Goal: Task Accomplishment & Management: Manage account settings

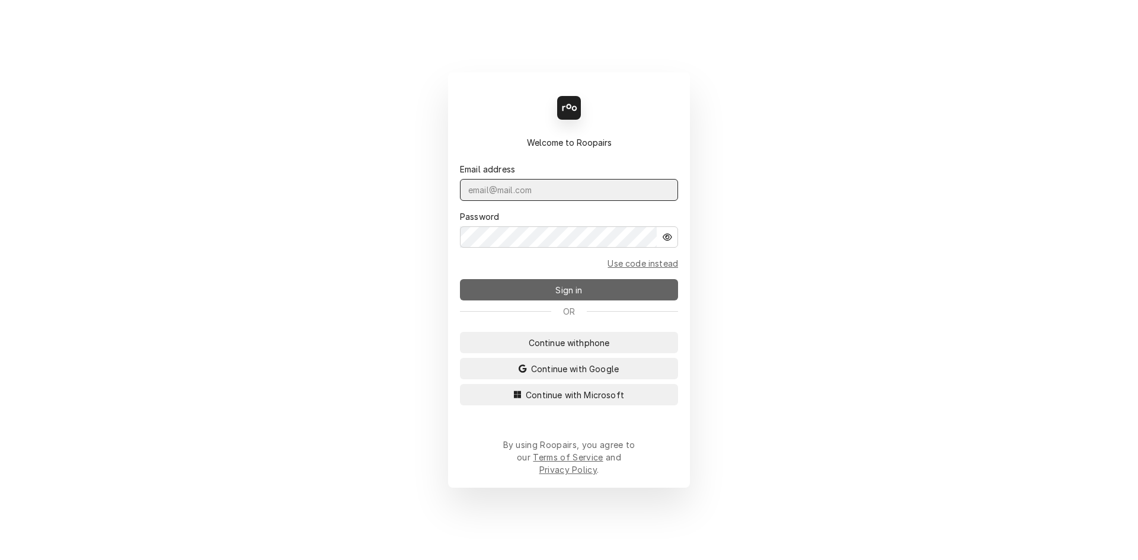
type input "repairpros99@gmail.com"
click at [573, 283] on button "Sign in" at bounding box center [569, 289] width 218 height 21
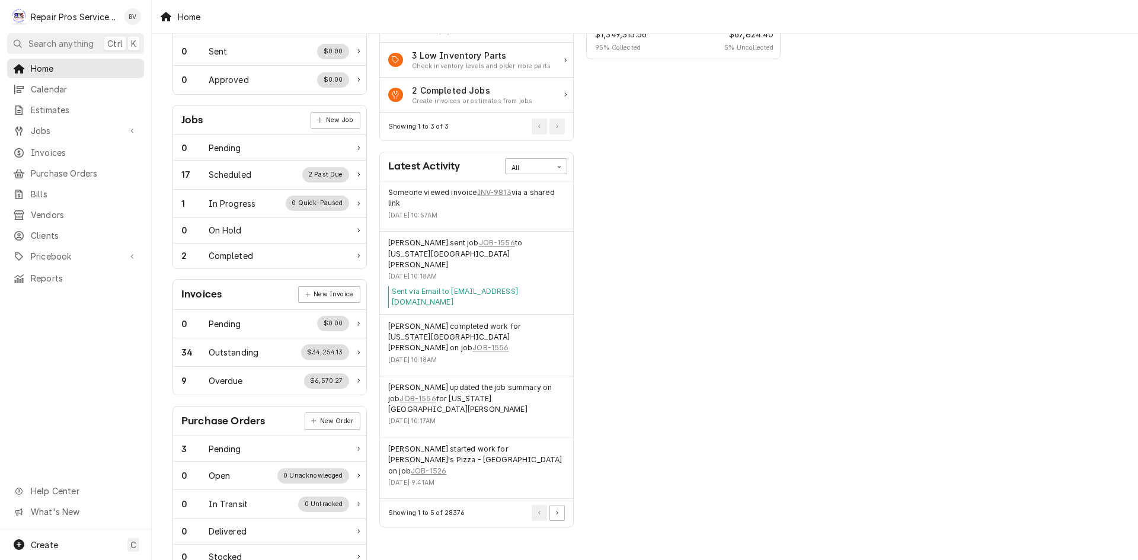
scroll to position [90, 0]
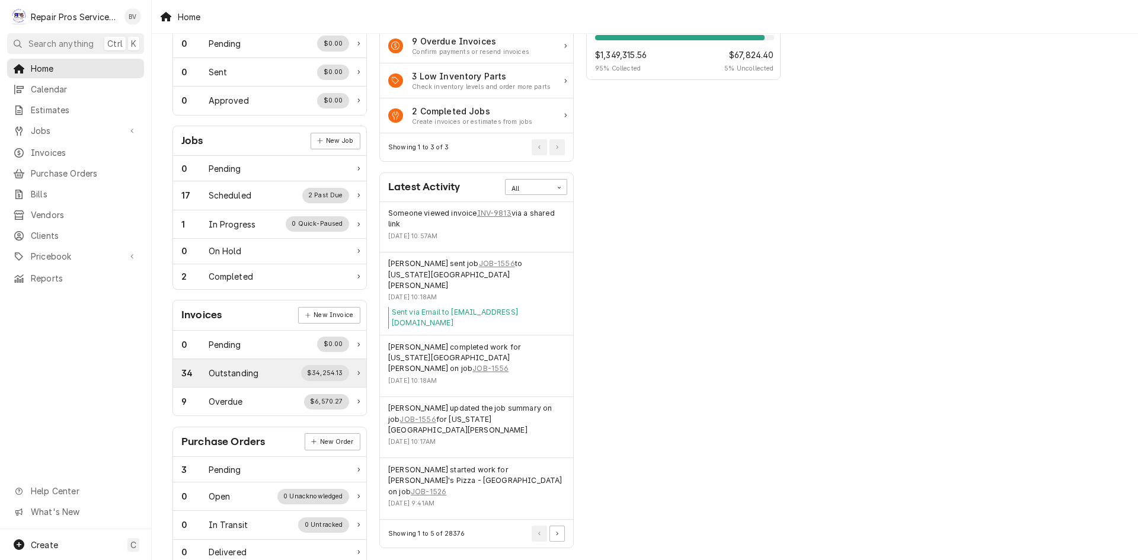
click at [239, 369] on div "Outstanding" at bounding box center [234, 373] width 50 height 12
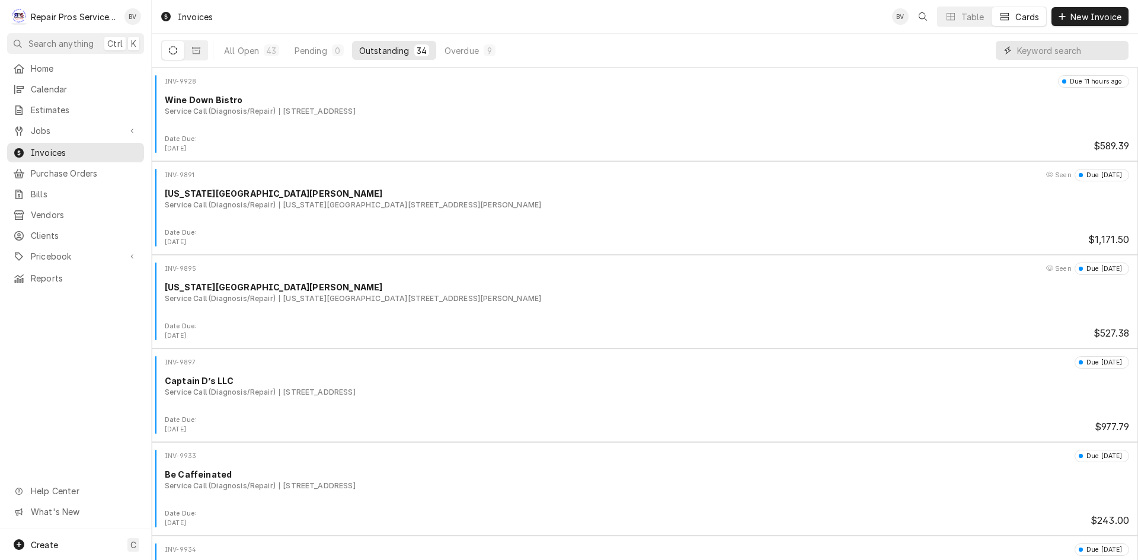
click at [1021, 52] on input "Dynamic Content Wrapper" at bounding box center [1070, 50] width 106 height 19
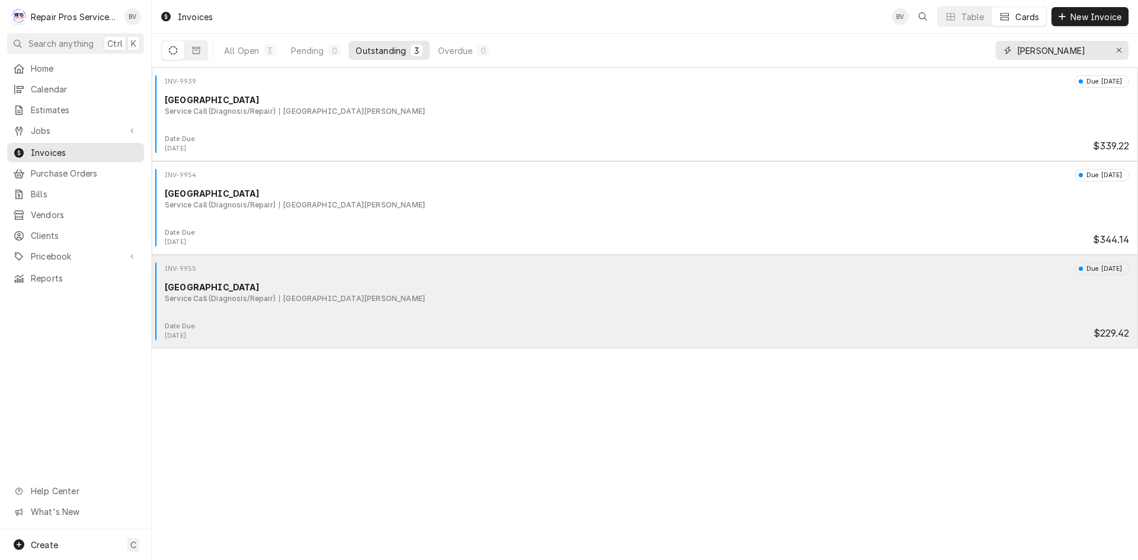
type input "marr"
click at [644, 312] on div "INV-9955 Due in 14 days Marriott Downtown Chattanooga Service Call (Diagnosis/R…" at bounding box center [644, 292] width 977 height 59
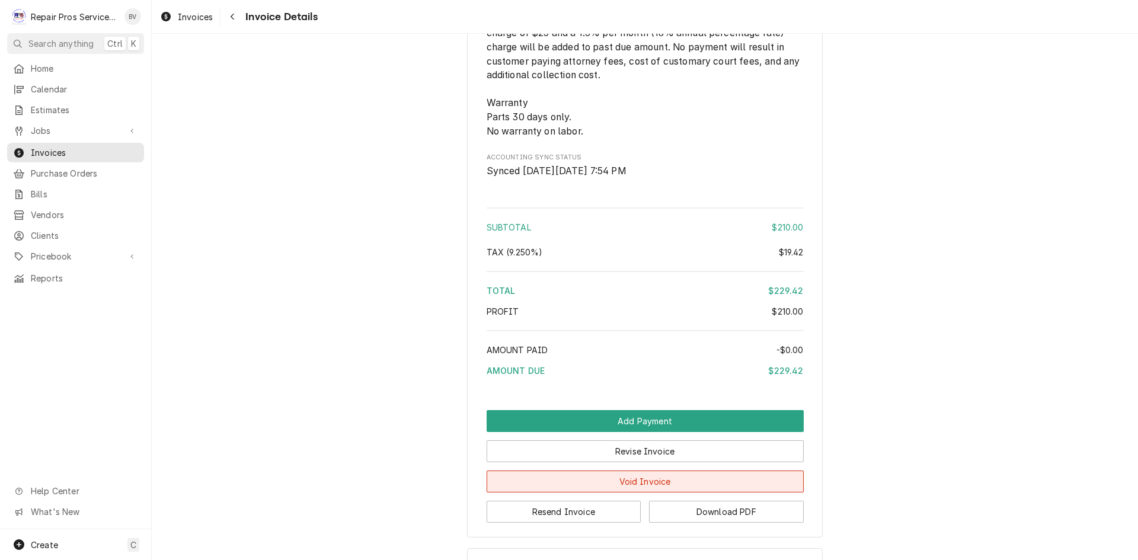
scroll to position [1649, 0]
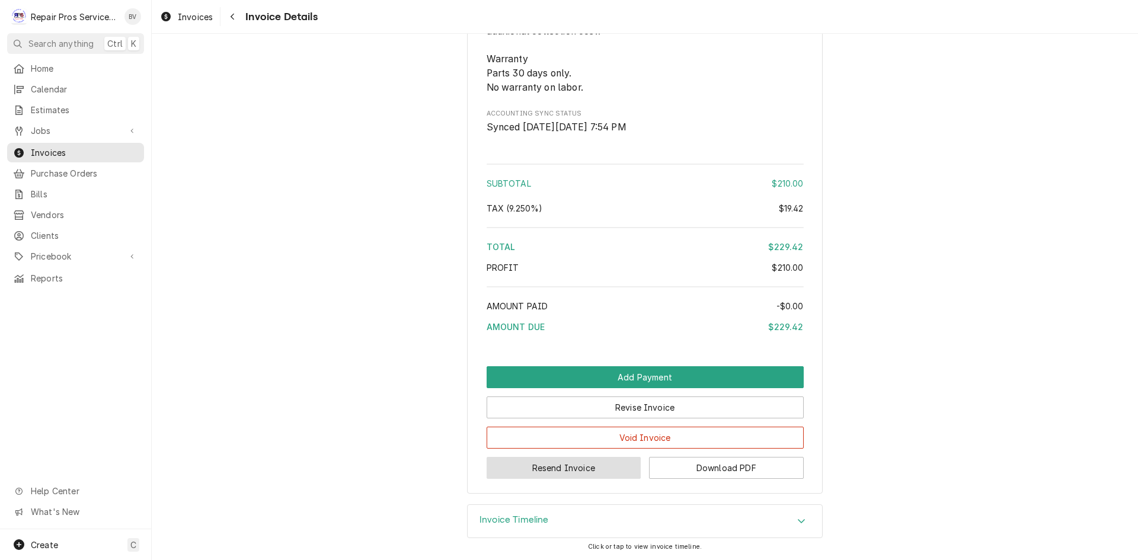
click at [550, 472] on button "Resend Invoice" at bounding box center [564, 468] width 155 height 22
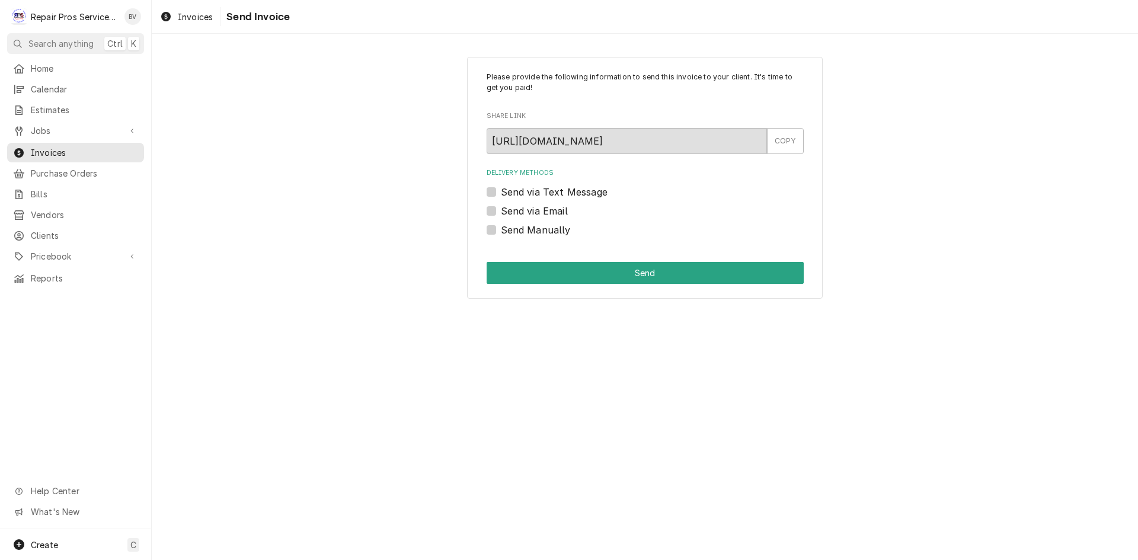
click at [488, 216] on div "Send via Email" at bounding box center [645, 211] width 317 height 14
click at [501, 212] on label "Send via Email" at bounding box center [534, 211] width 67 height 14
click at [501, 212] on input "Send via Email" at bounding box center [659, 217] width 317 height 26
checkbox input "true"
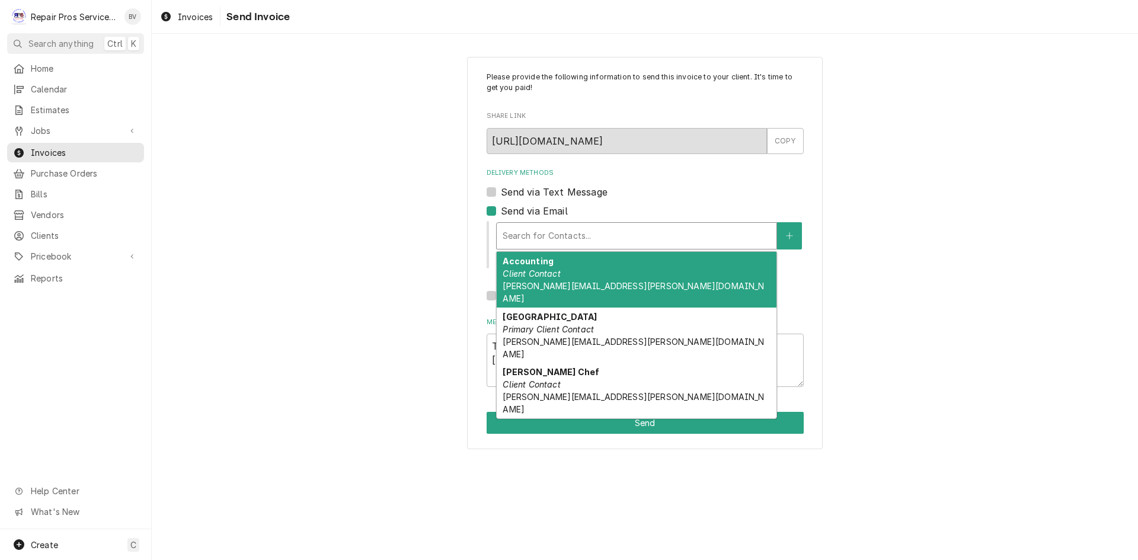
click at [563, 238] on div "Delivery Methods" at bounding box center [637, 235] width 268 height 21
click at [545, 290] on span "cameron.kennedy@marriottchattanooga.com" at bounding box center [633, 292] width 261 height 23
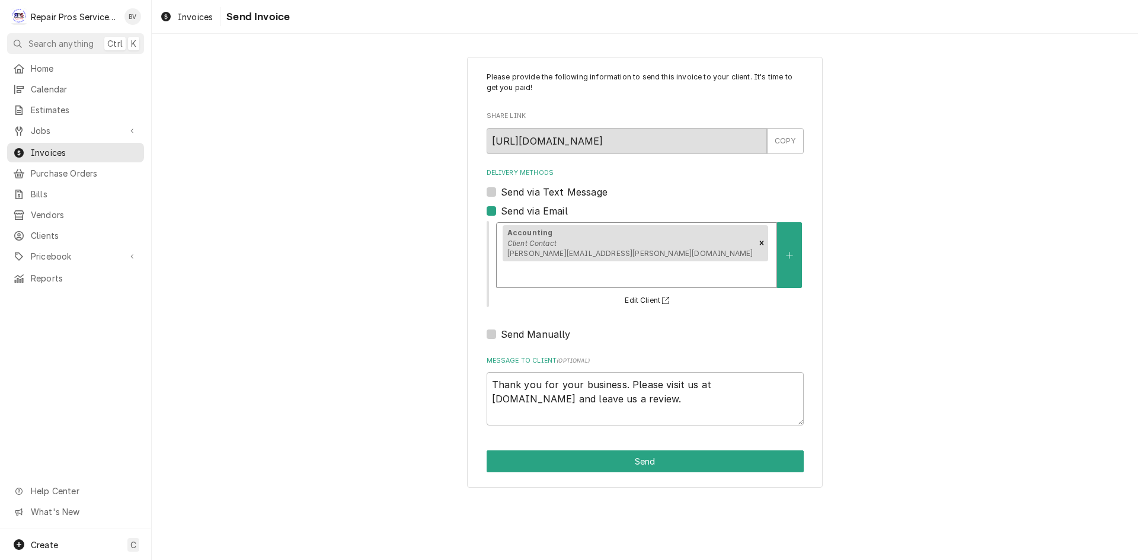
click at [714, 231] on div "Accounting Client Contact cameron.kennedy@marriottchattanooga.com" at bounding box center [637, 255] width 280 height 65
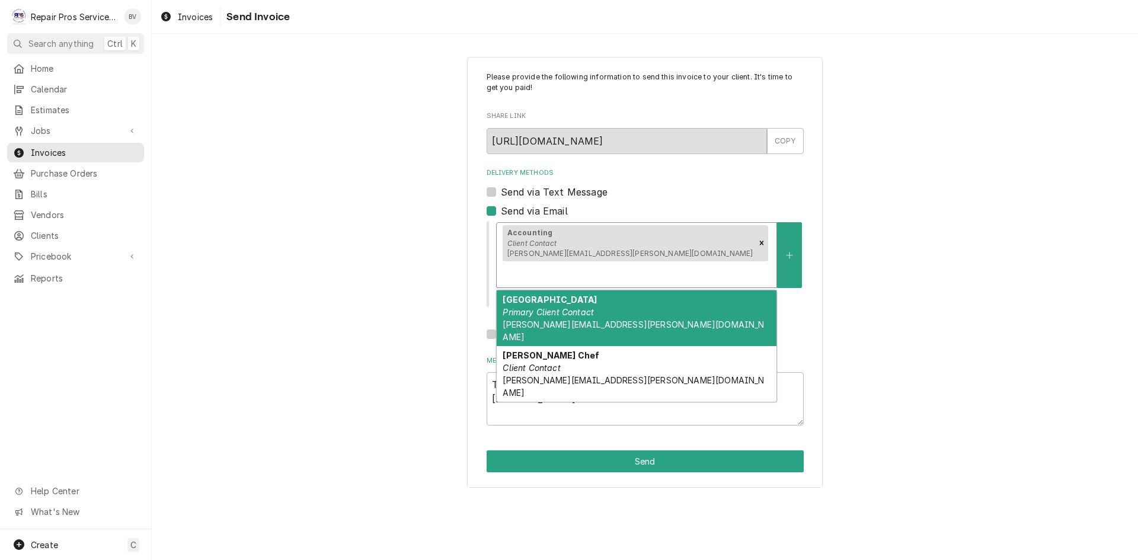
click at [578, 307] on em "Primary Client Contact" at bounding box center [548, 312] width 91 height 10
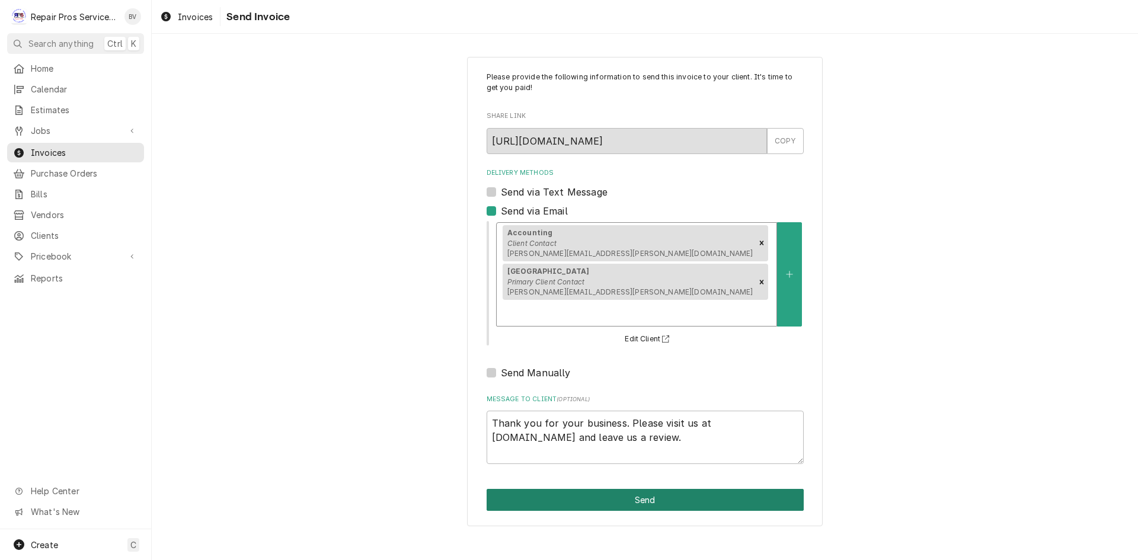
click at [620, 489] on button "Send" at bounding box center [645, 500] width 317 height 22
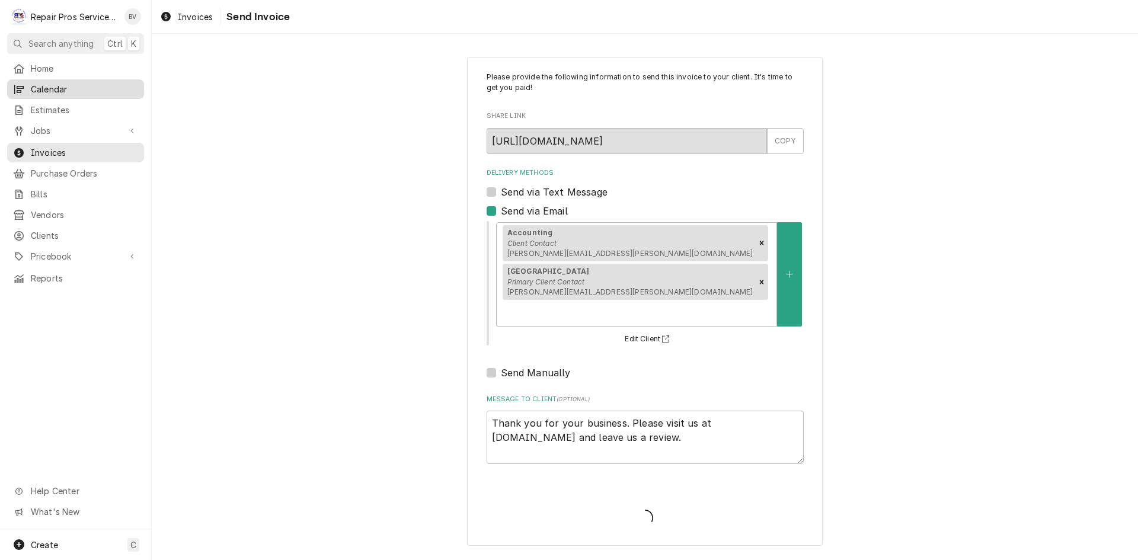
type textarea "x"
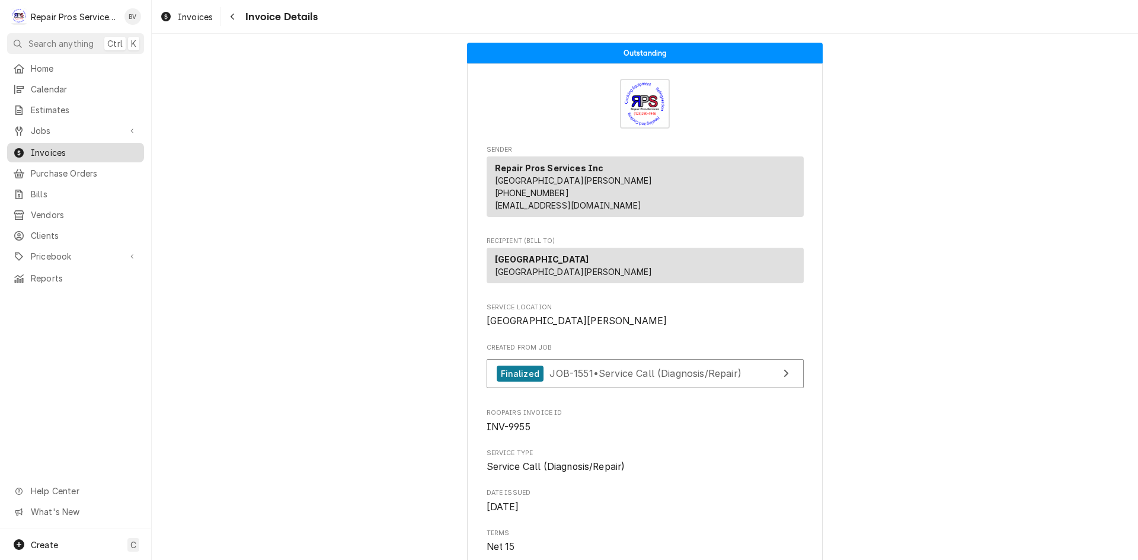
click at [43, 148] on span "Invoices" at bounding box center [84, 152] width 107 height 12
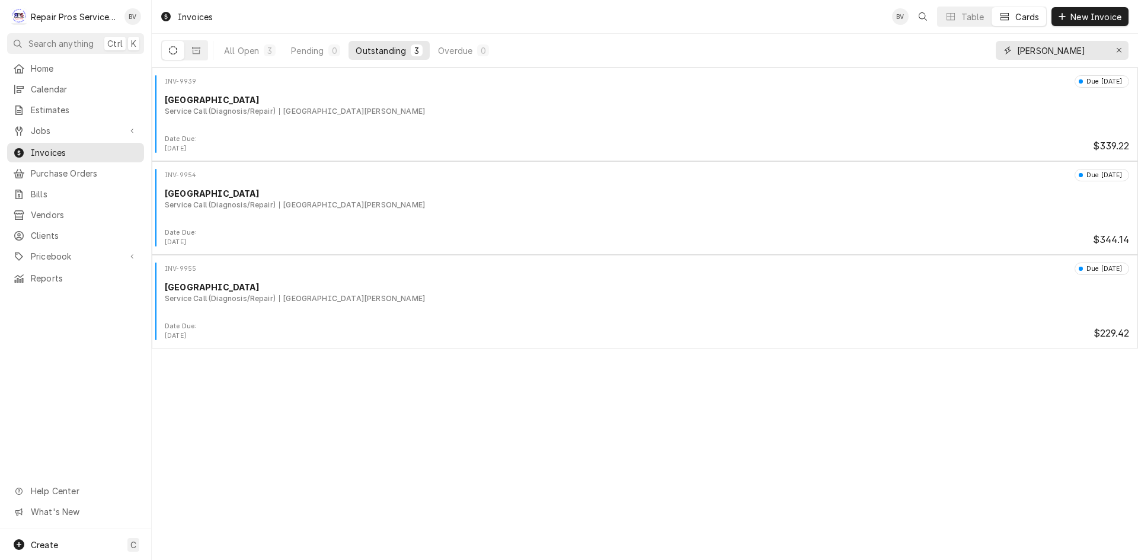
drag, startPoint x: 1040, startPoint y: 54, endPoint x: 979, endPoint y: 64, distance: 61.3
click at [980, 64] on div "All Open 3 Pending 0 Outstanding 3 Overdue 0 marr" at bounding box center [644, 50] width 967 height 33
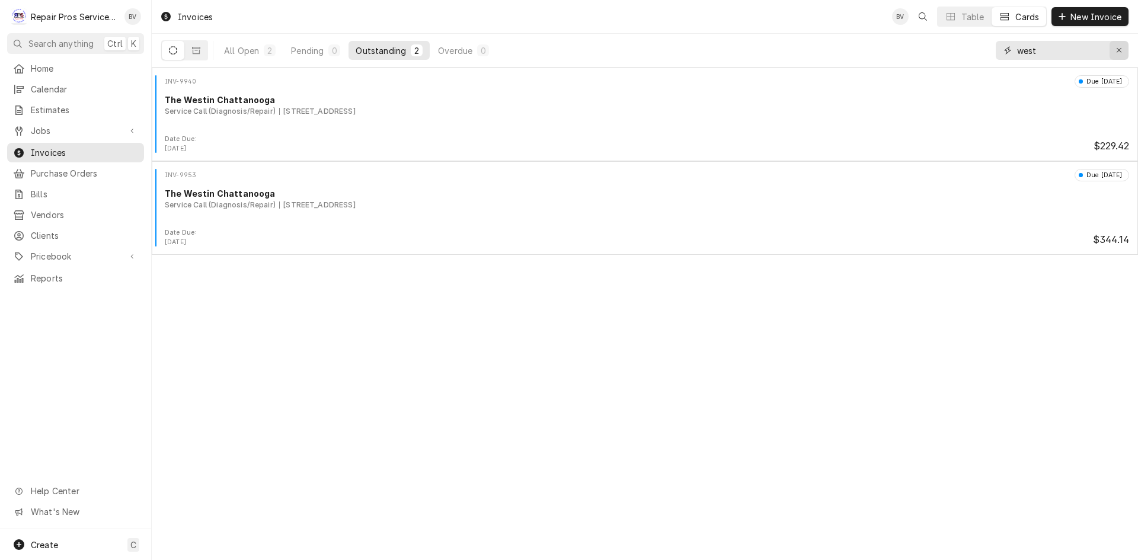
type input "west"
click at [1117, 53] on icon "Erase input" at bounding box center [1119, 50] width 7 height 8
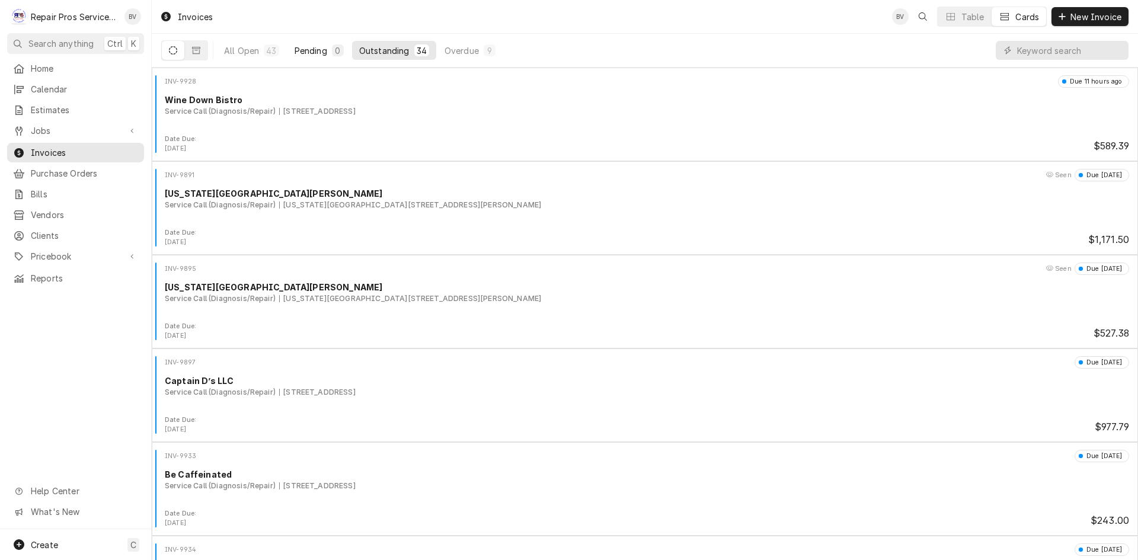
click at [308, 53] on div "Pending" at bounding box center [311, 50] width 33 height 12
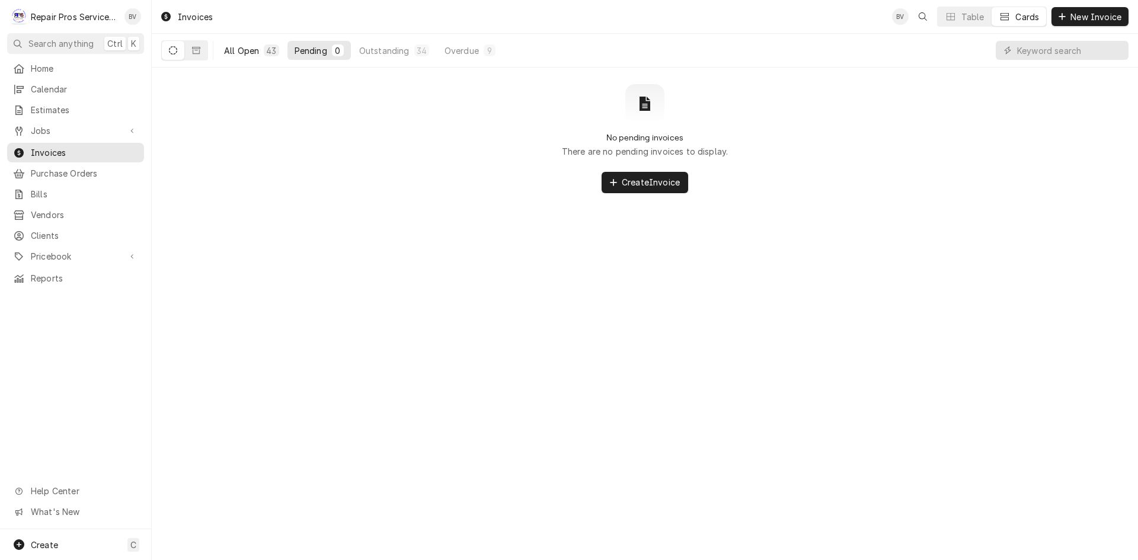
click at [242, 55] on div "All Open" at bounding box center [241, 50] width 35 height 12
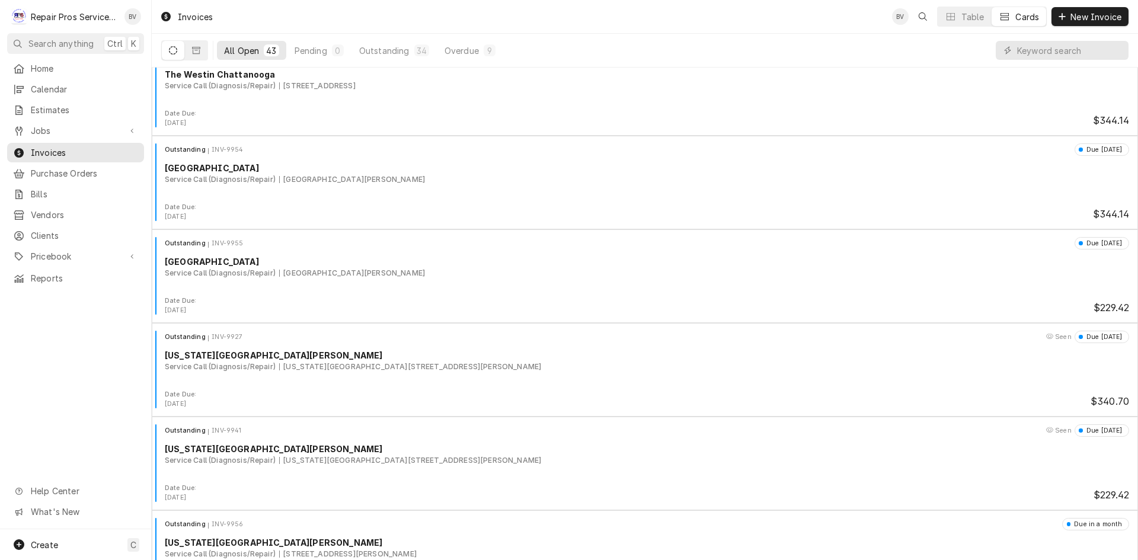
scroll to position [3535, 0]
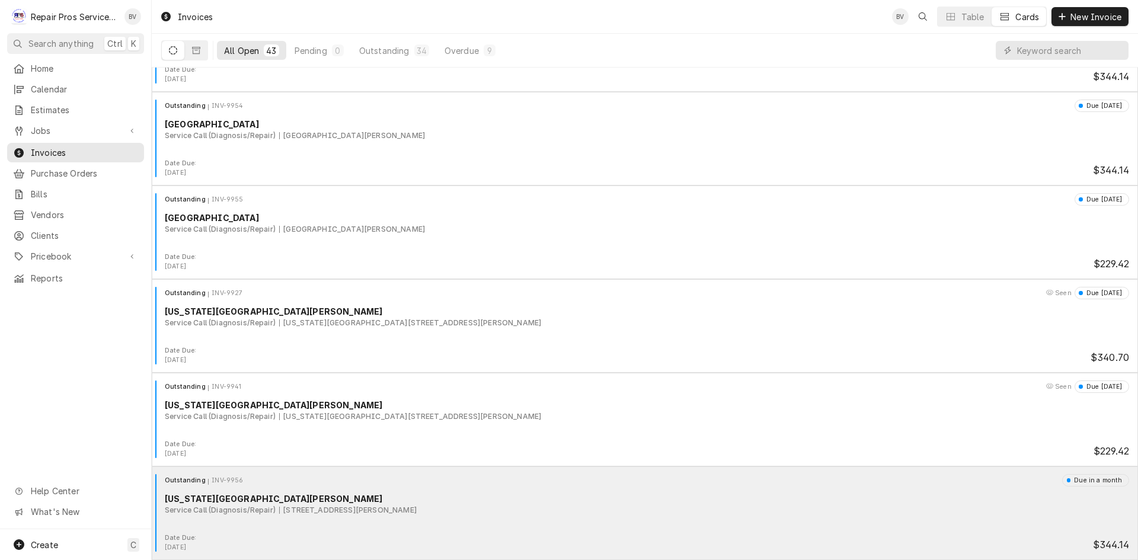
click at [472, 523] on div "Outstanding INV-9956 Due in a month Texas Roadhouse Hamilton Place Service Call…" at bounding box center [644, 503] width 977 height 59
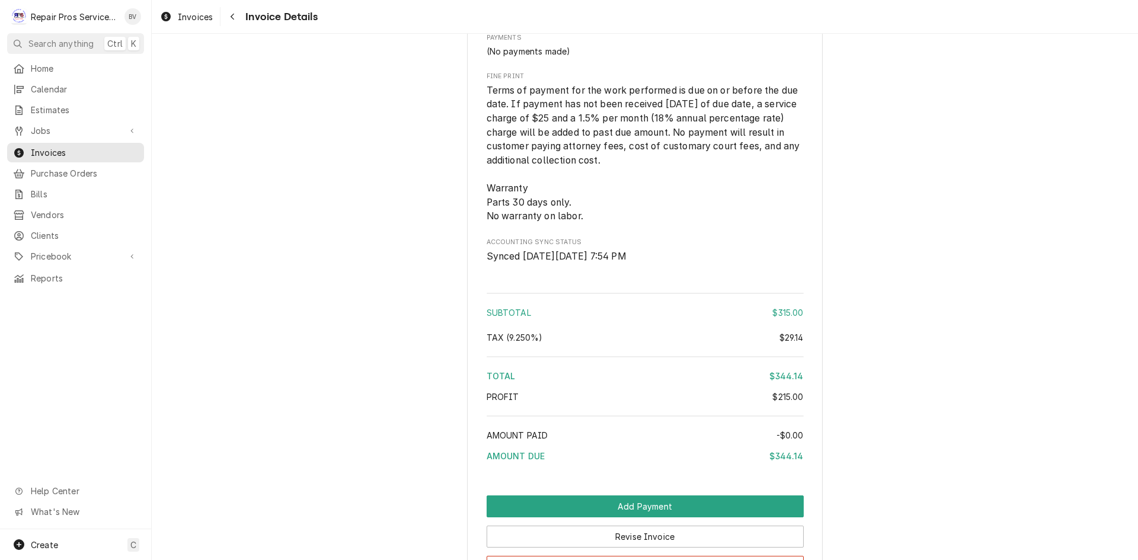
scroll to position [1828, 0]
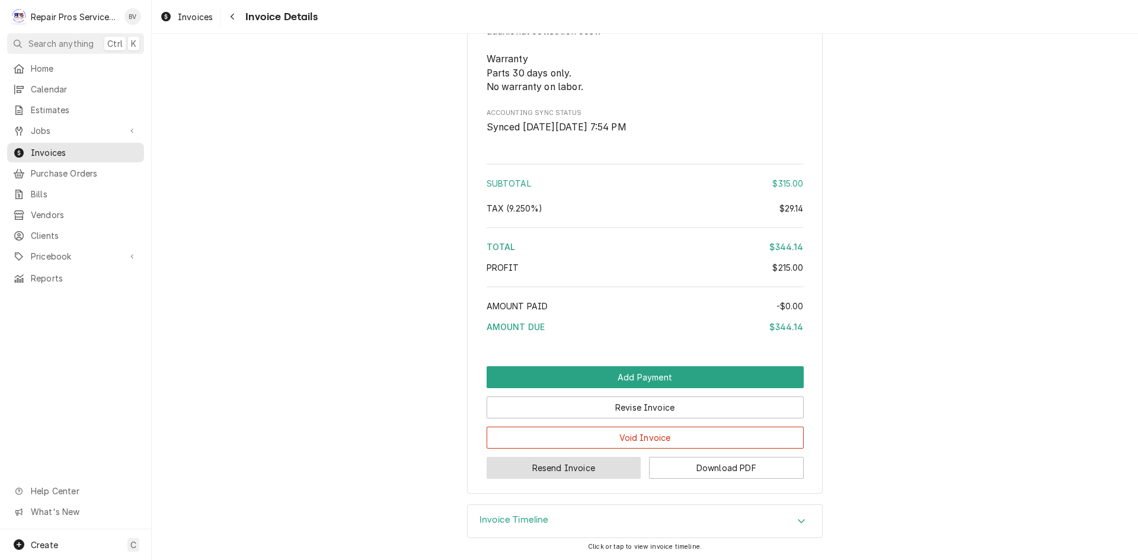
click at [546, 468] on button "Resend Invoice" at bounding box center [564, 468] width 155 height 22
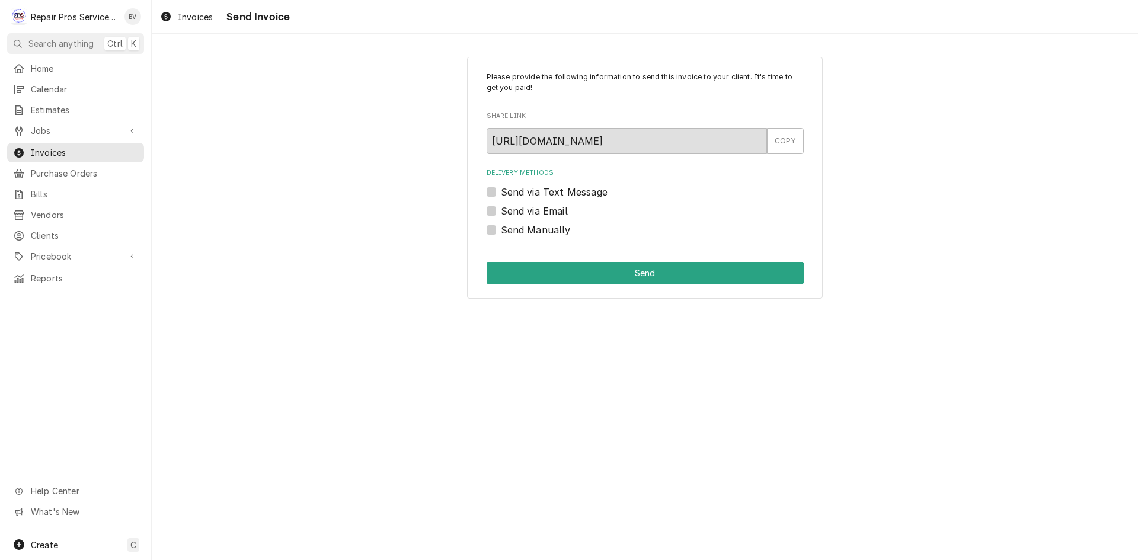
click at [501, 212] on label "Send via Email" at bounding box center [534, 211] width 67 height 14
click at [501, 212] on input "Send via Email" at bounding box center [659, 217] width 317 height 26
checkbox input "true"
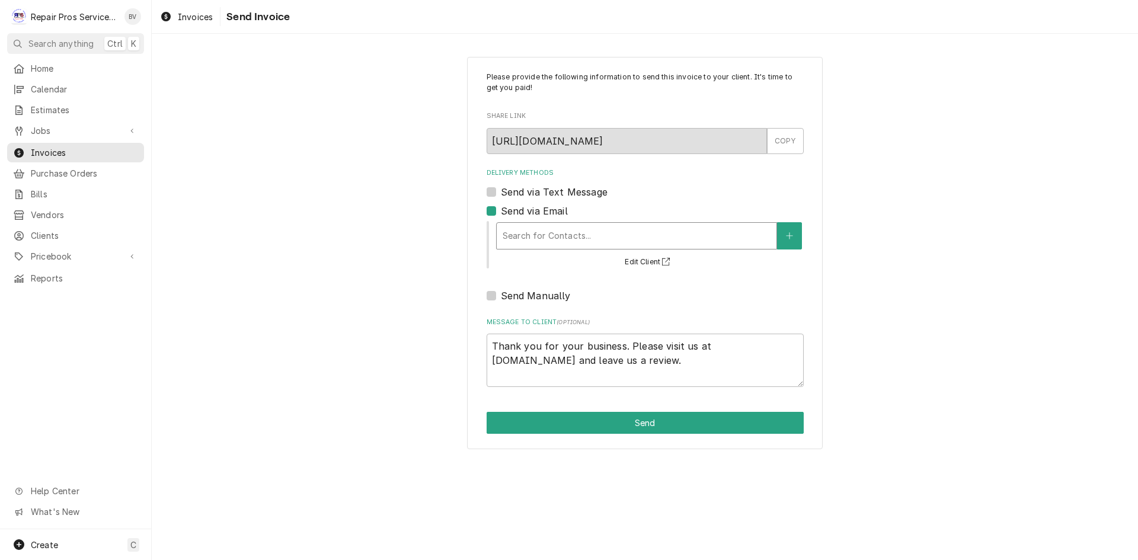
click at [518, 239] on div "Delivery Methods" at bounding box center [637, 235] width 268 height 21
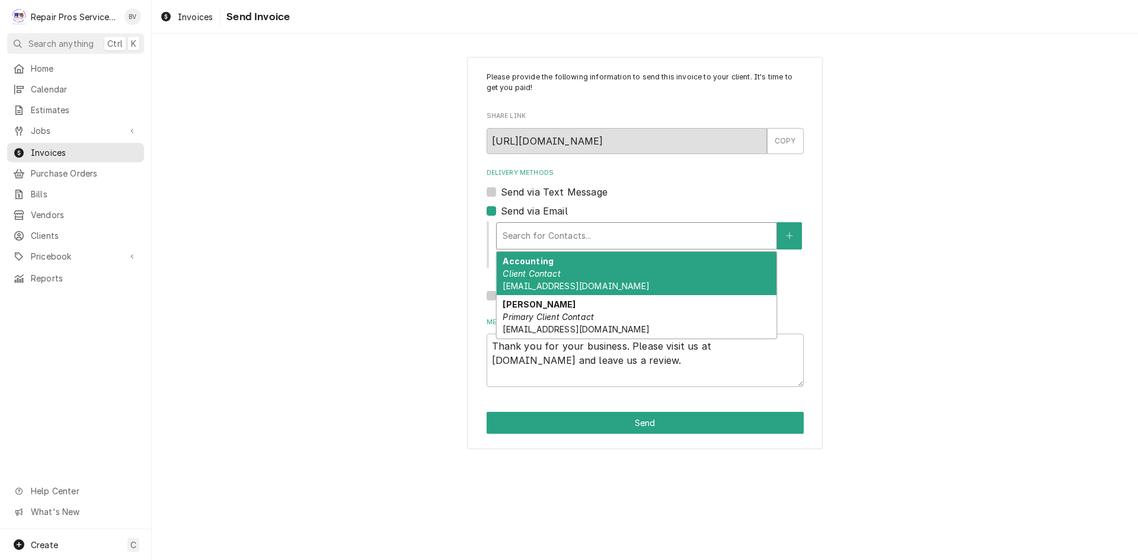
click at [534, 272] on em "Client Contact" at bounding box center [532, 274] width 58 height 10
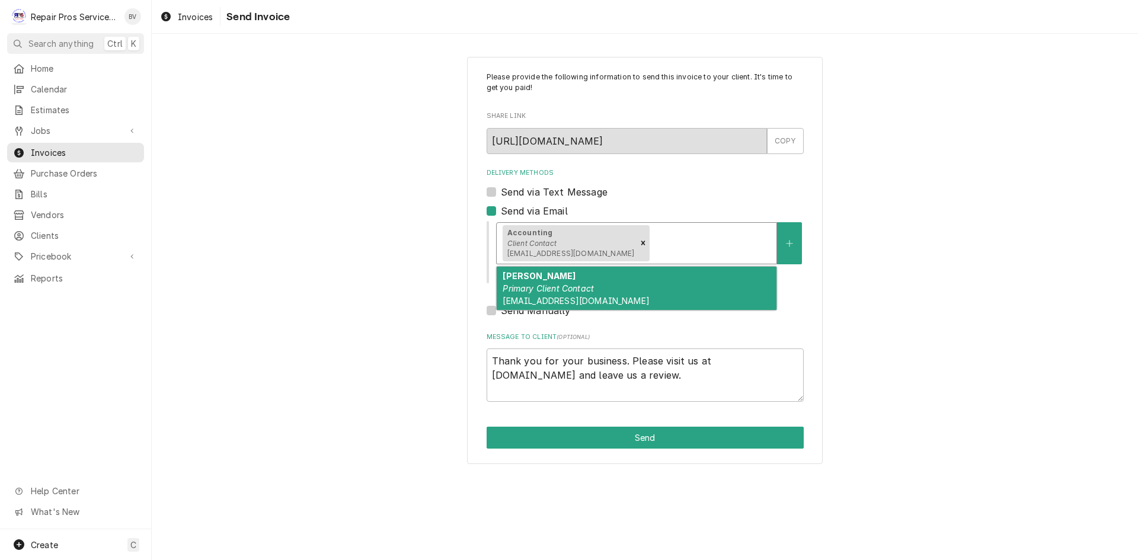
click at [652, 239] on div "Delivery Methods" at bounding box center [711, 242] width 119 height 21
click at [579, 291] on em "Primary Client Contact" at bounding box center [548, 288] width 91 height 10
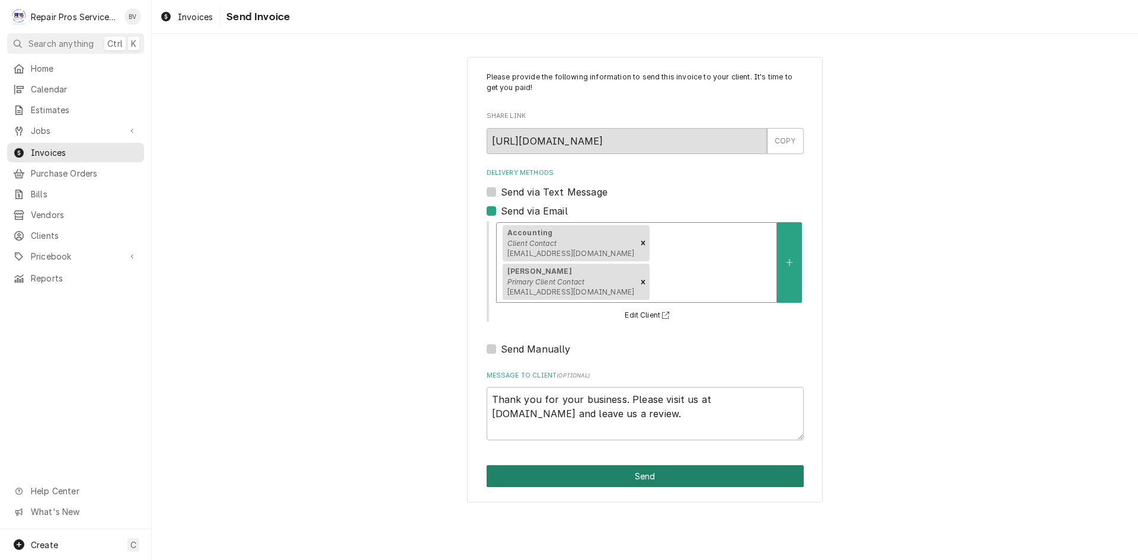
click at [652, 480] on button "Send" at bounding box center [645, 476] width 317 height 22
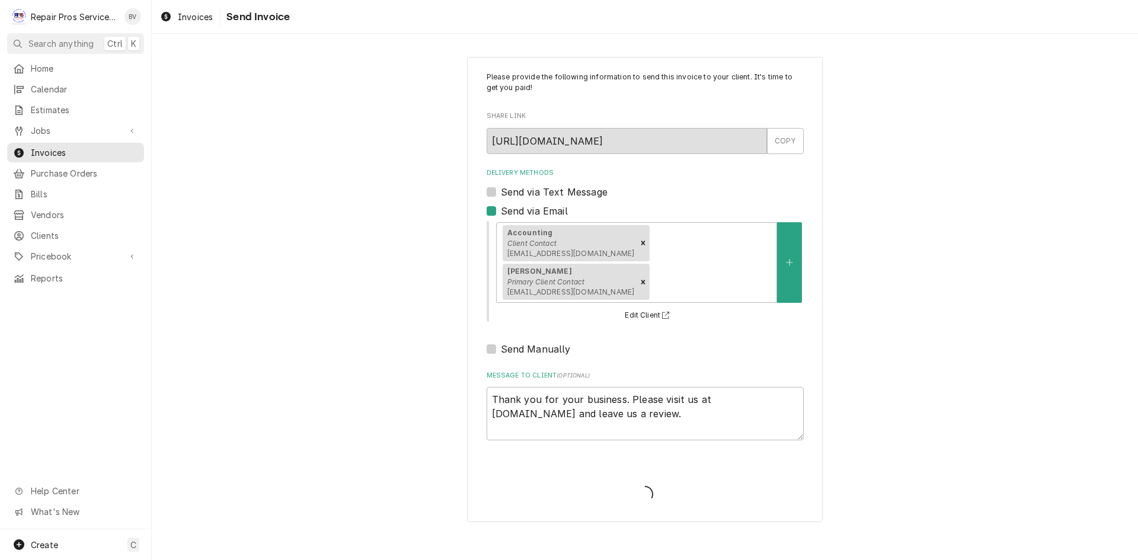
type textarea "x"
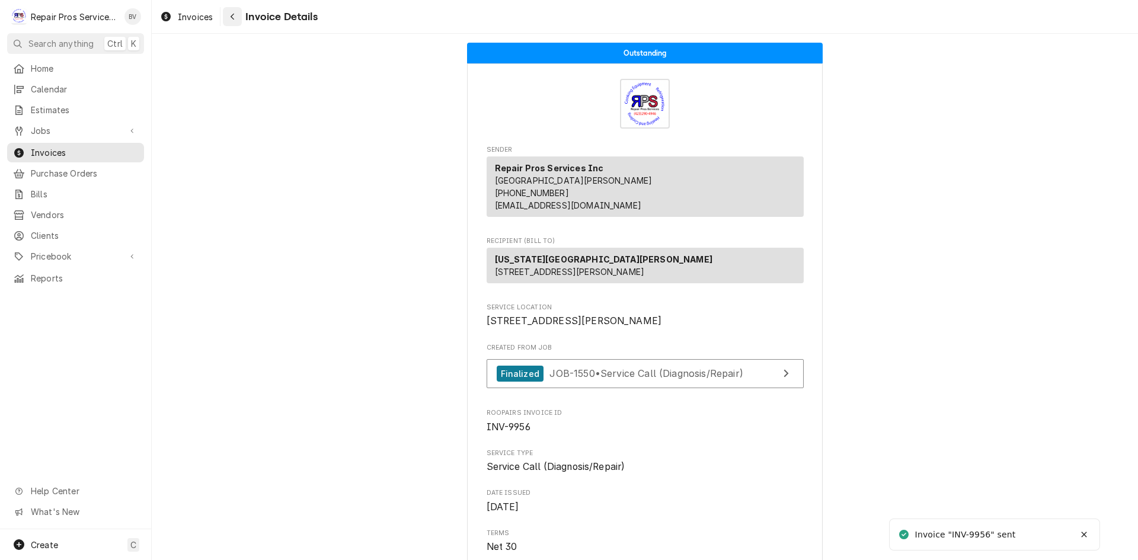
click at [235, 17] on div "Navigate back" at bounding box center [232, 17] width 12 height 12
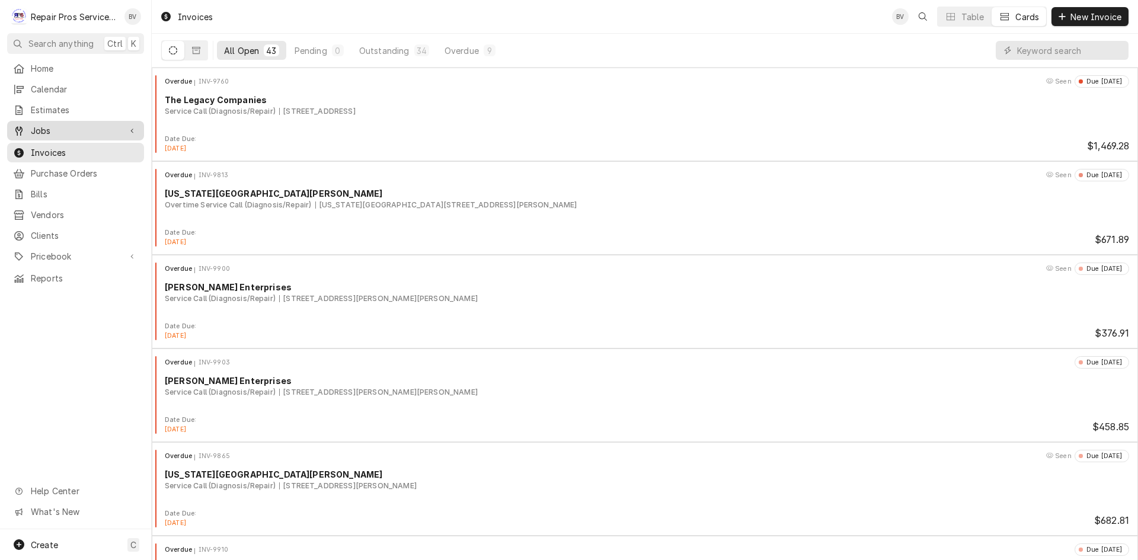
click at [37, 130] on span "Jobs" at bounding box center [76, 130] width 90 height 12
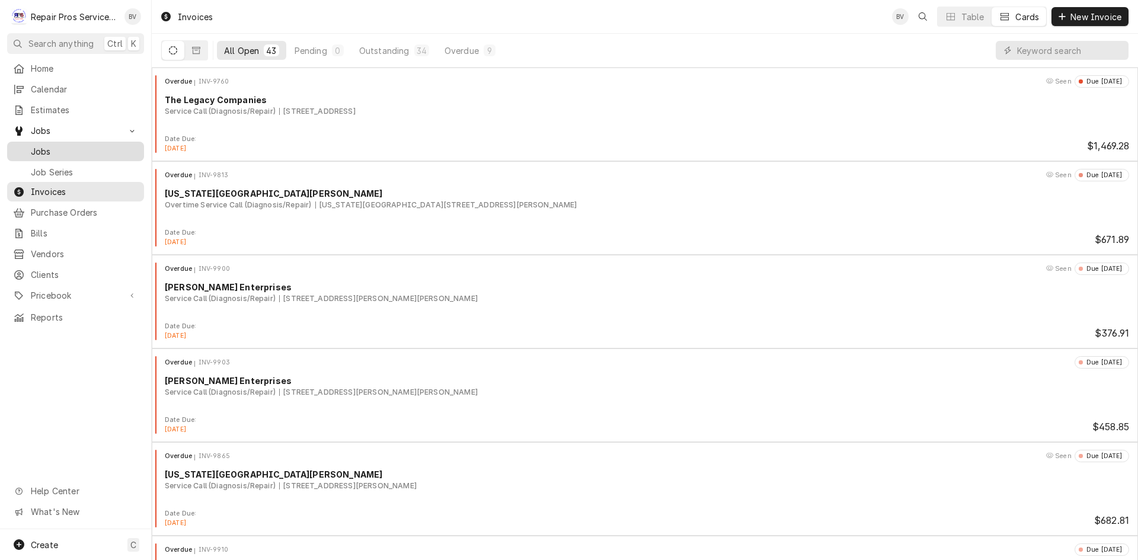
click at [37, 149] on span "Jobs" at bounding box center [84, 151] width 107 height 12
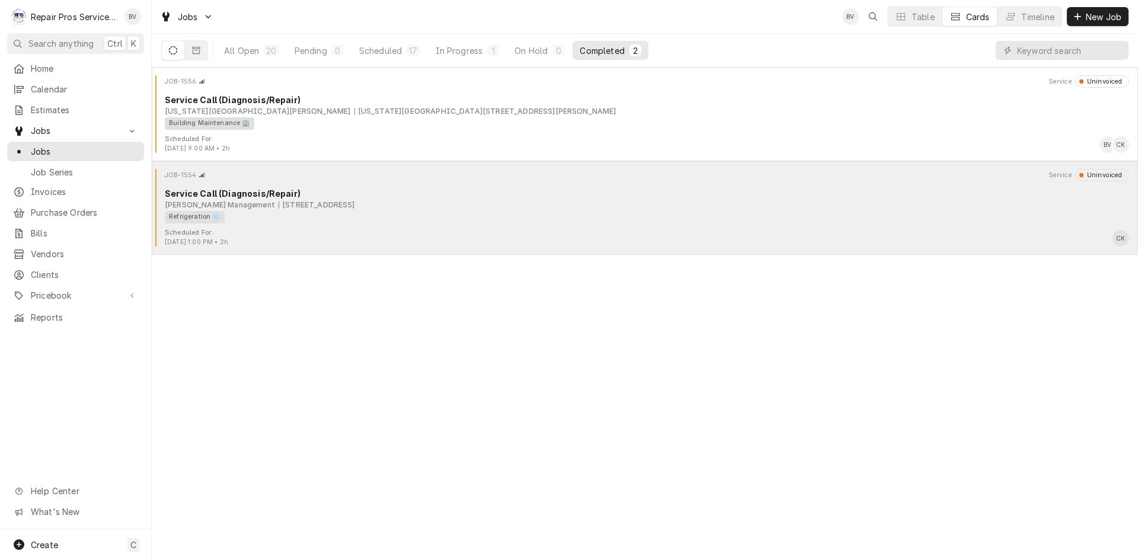
click at [576, 243] on div "Scheduled For: Sep 10th, 2025 - 1:00 PM • 2h CK" at bounding box center [644, 237] width 977 height 19
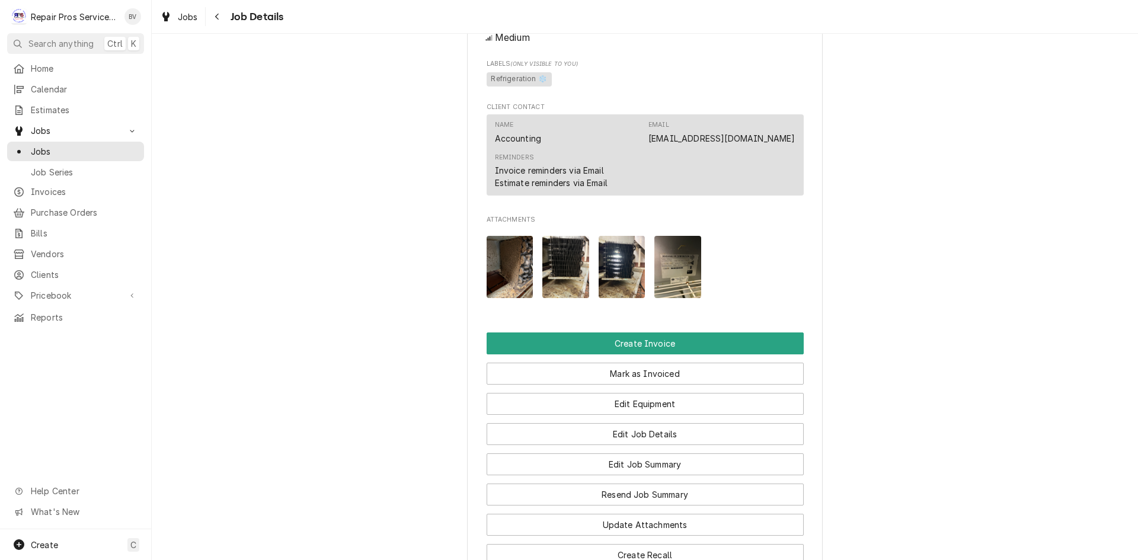
scroll to position [612, 0]
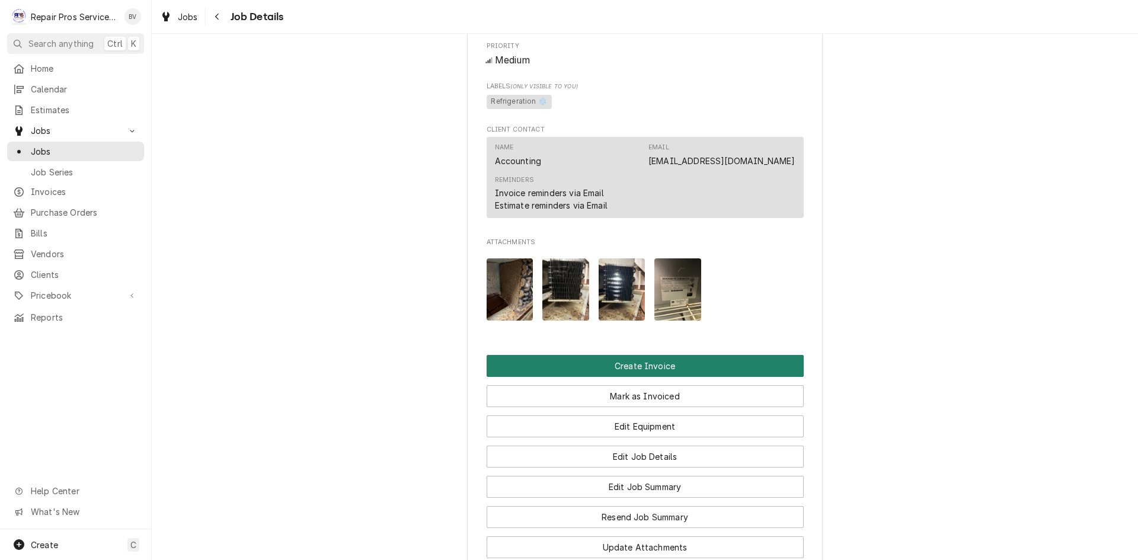
click at [631, 377] on button "Create Invoice" at bounding box center [645, 366] width 317 height 22
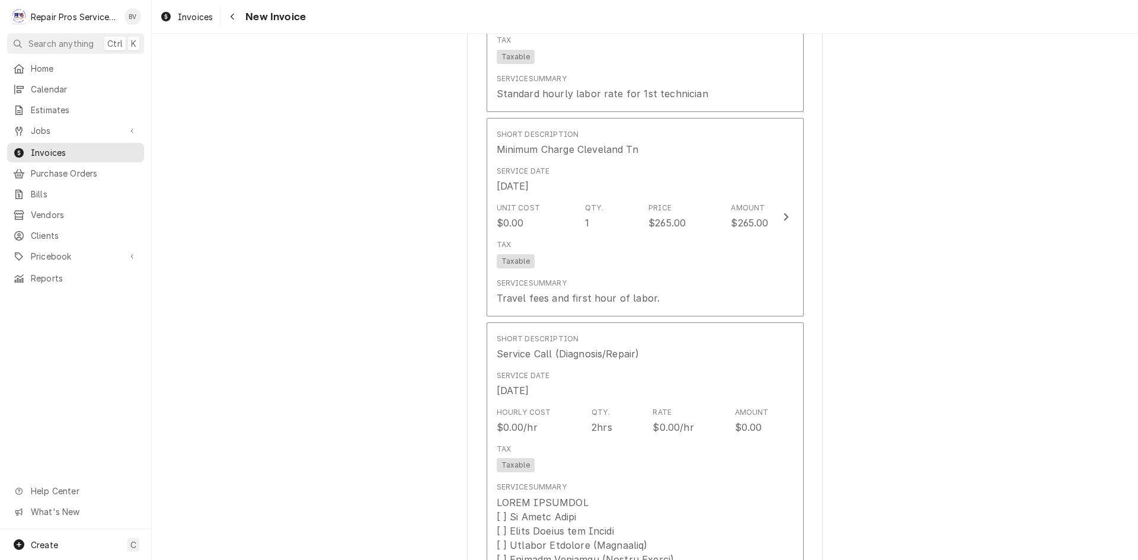
scroll to position [1126, 0]
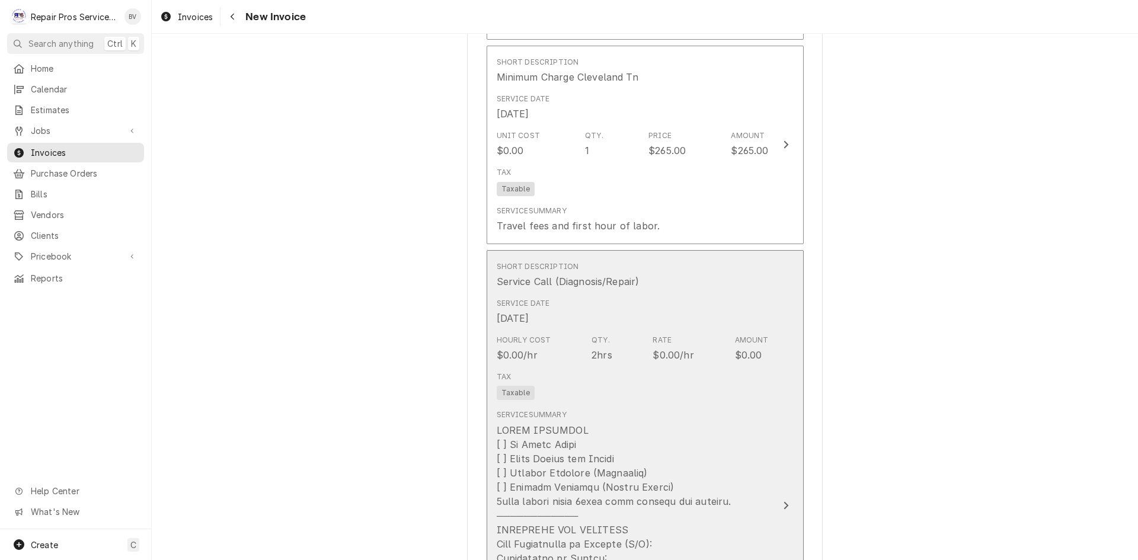
click at [778, 508] on div "Update Line Item" at bounding box center [785, 506] width 15 height 14
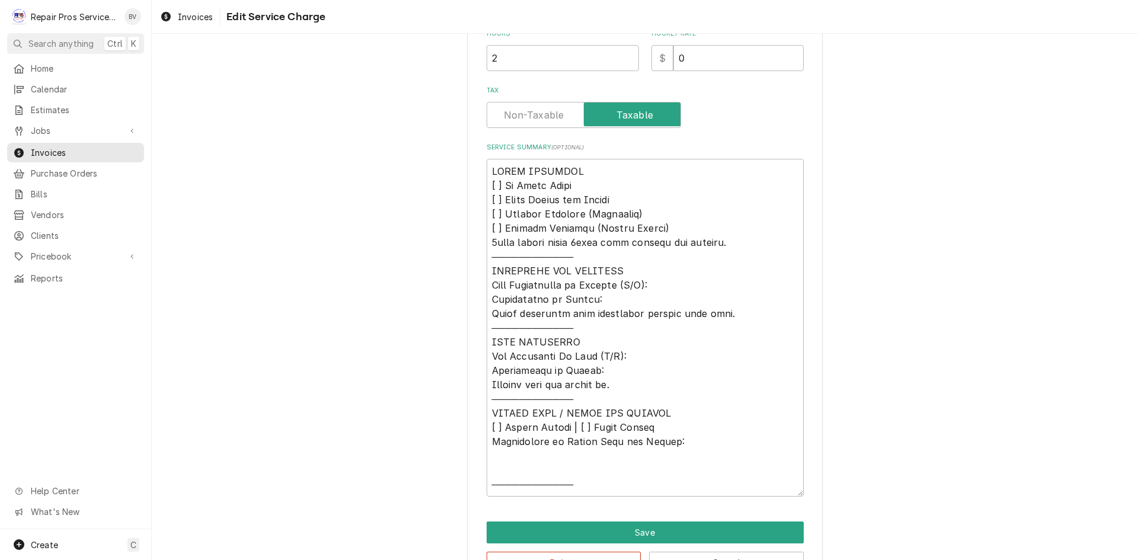
scroll to position [395, 0]
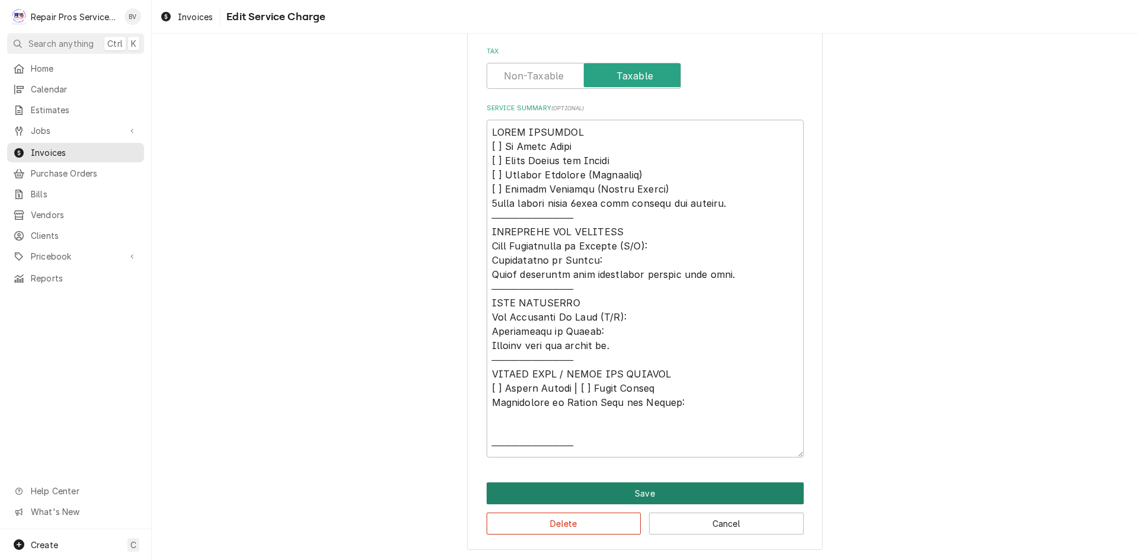
click at [675, 498] on button "Save" at bounding box center [645, 494] width 317 height 22
type textarea "x"
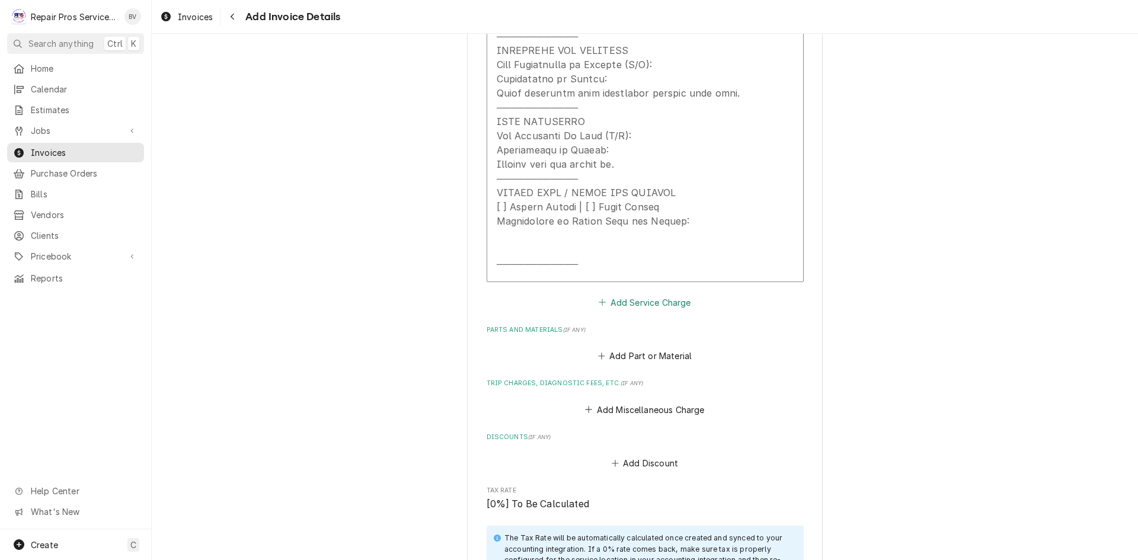
scroll to position [1605, 0]
click at [638, 354] on button "Add Part or Material" at bounding box center [645, 357] width 98 height 17
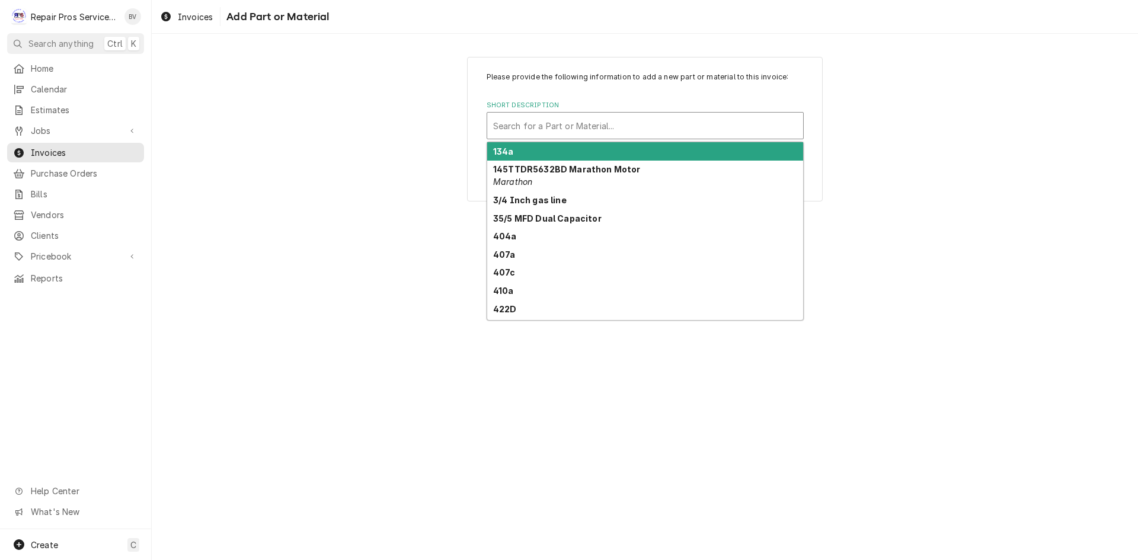
click at [526, 130] on div "Short Description" at bounding box center [645, 125] width 304 height 21
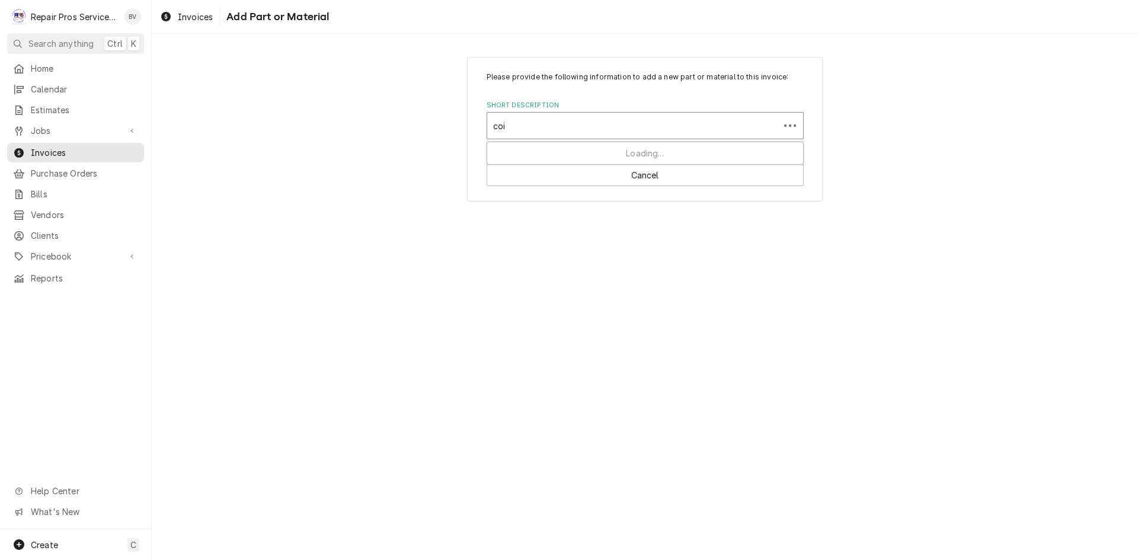
type input "coil"
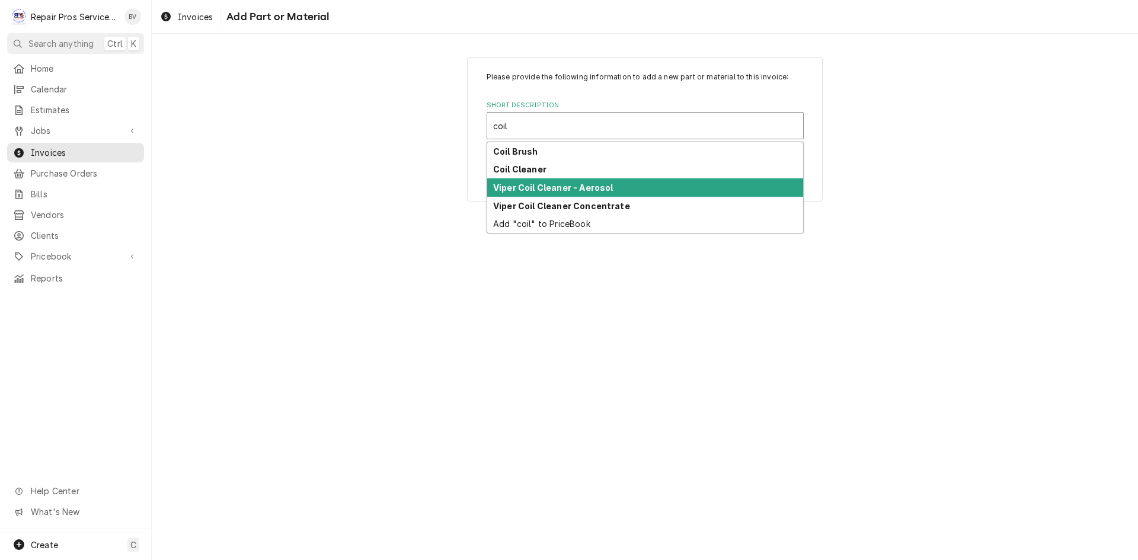
click at [535, 192] on strong "Viper Coil Cleaner - Aerosol" at bounding box center [553, 188] width 120 height 10
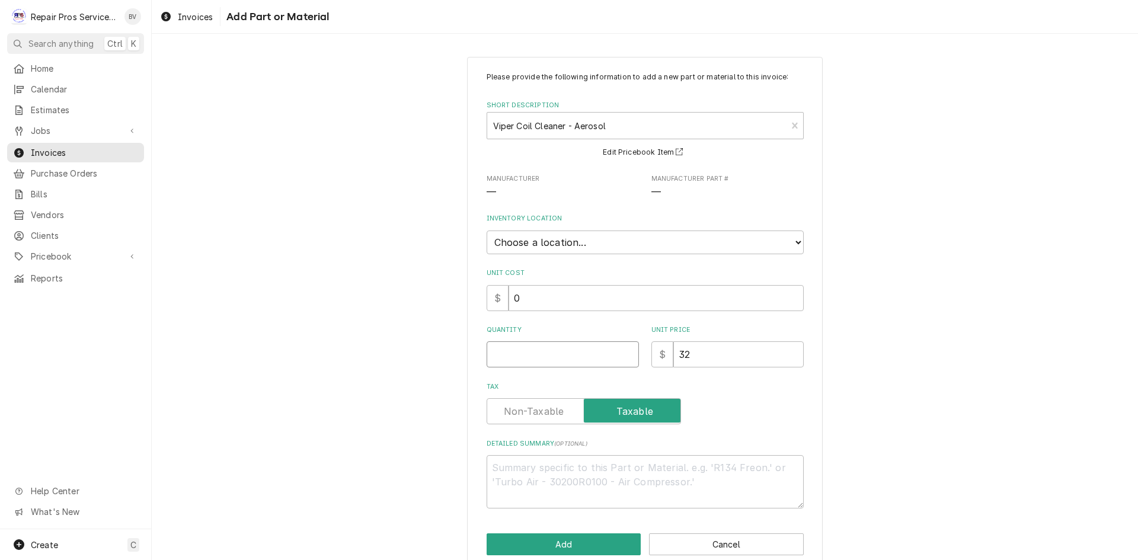
click at [543, 357] on input "Quantity" at bounding box center [563, 354] width 152 height 26
type textarea "x"
type input "1"
click at [579, 545] on button "Add" at bounding box center [564, 545] width 155 height 22
type textarea "x"
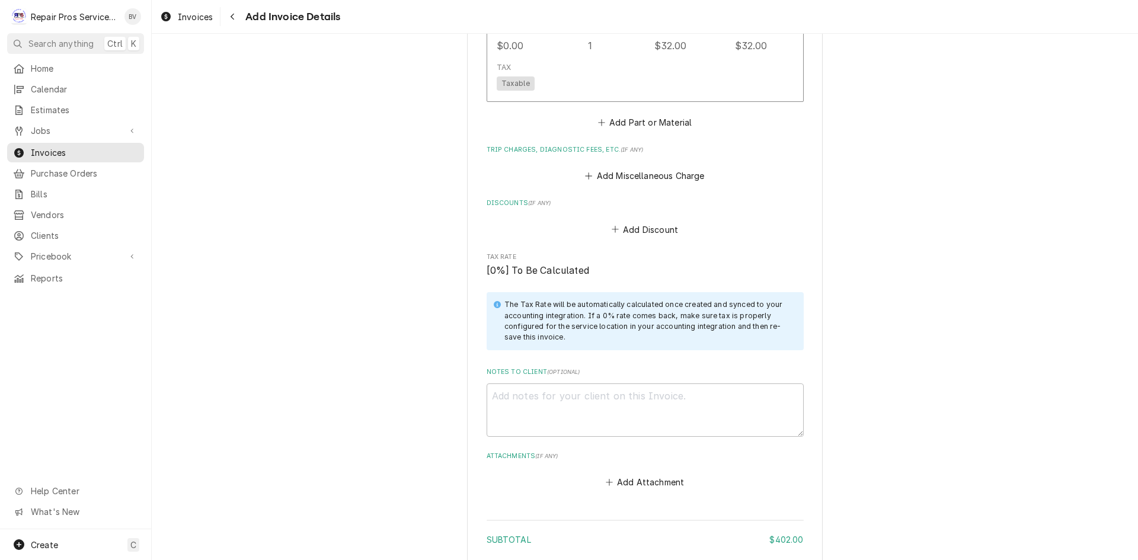
scroll to position [1828, 0]
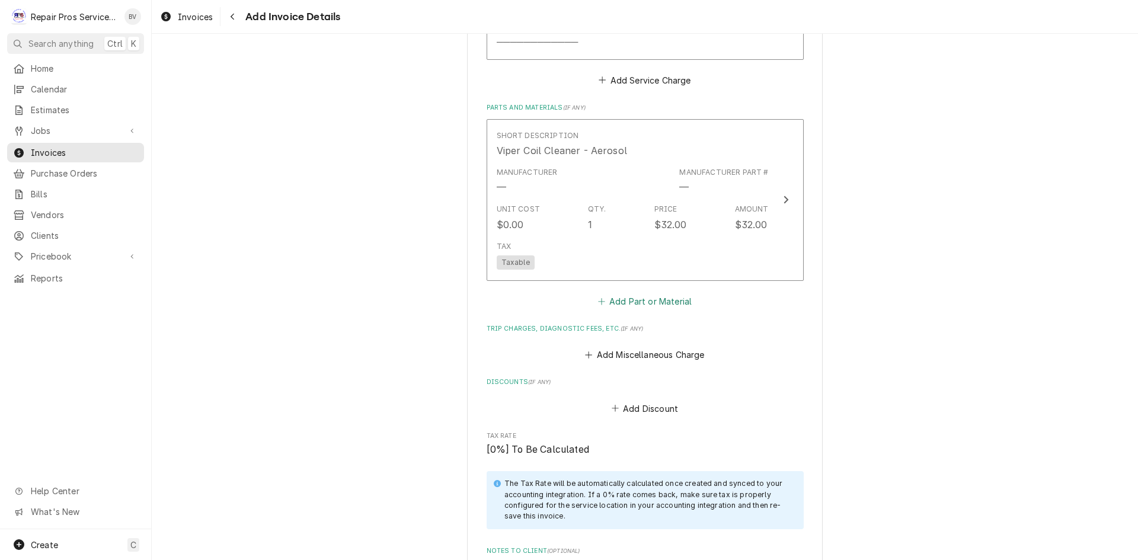
click at [626, 304] on button "Add Part or Material" at bounding box center [645, 301] width 98 height 17
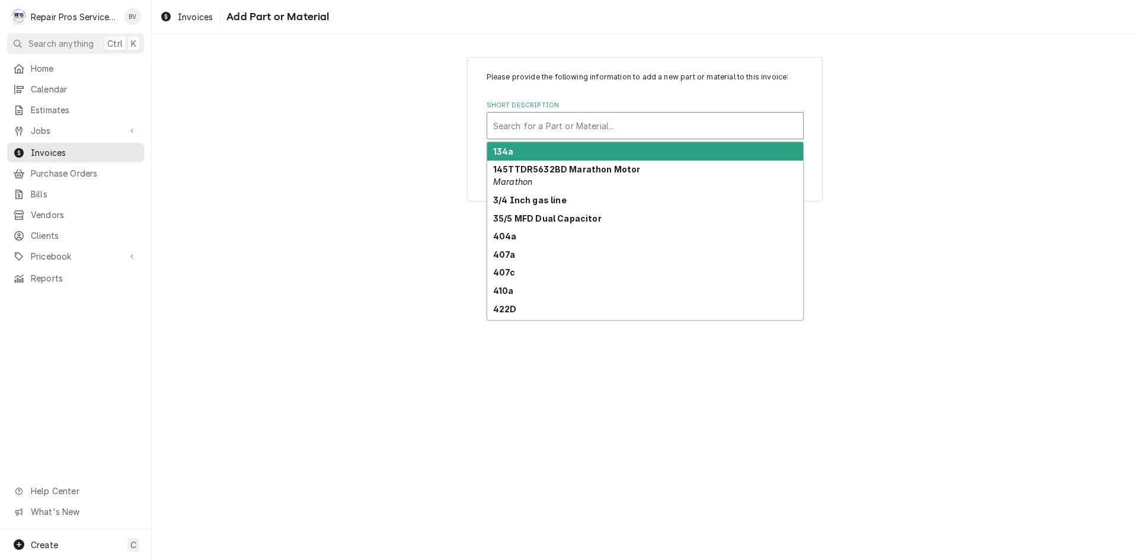
click at [530, 126] on div "Short Description" at bounding box center [645, 125] width 304 height 21
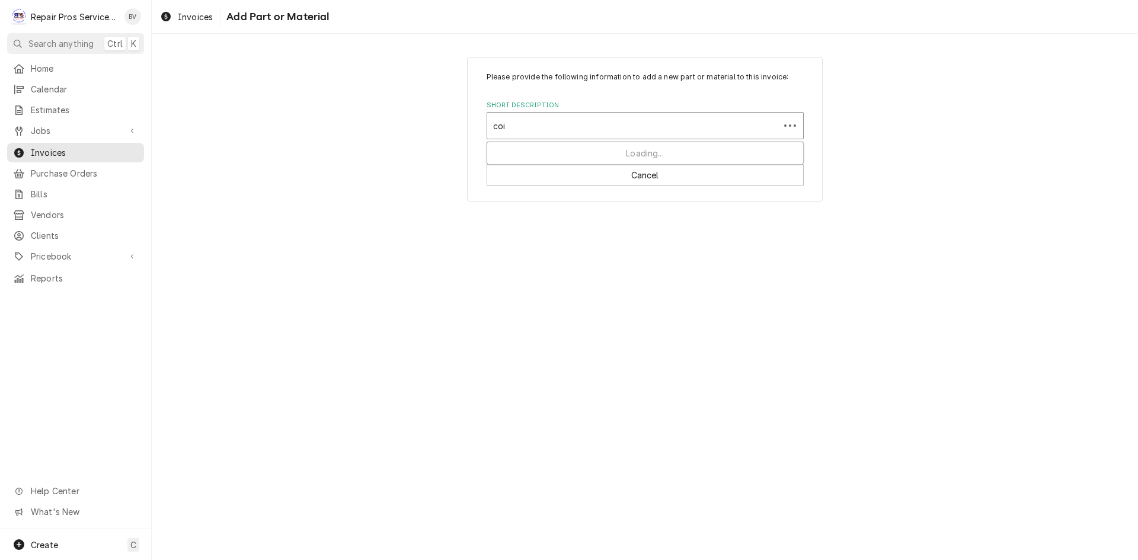
type input "coil"
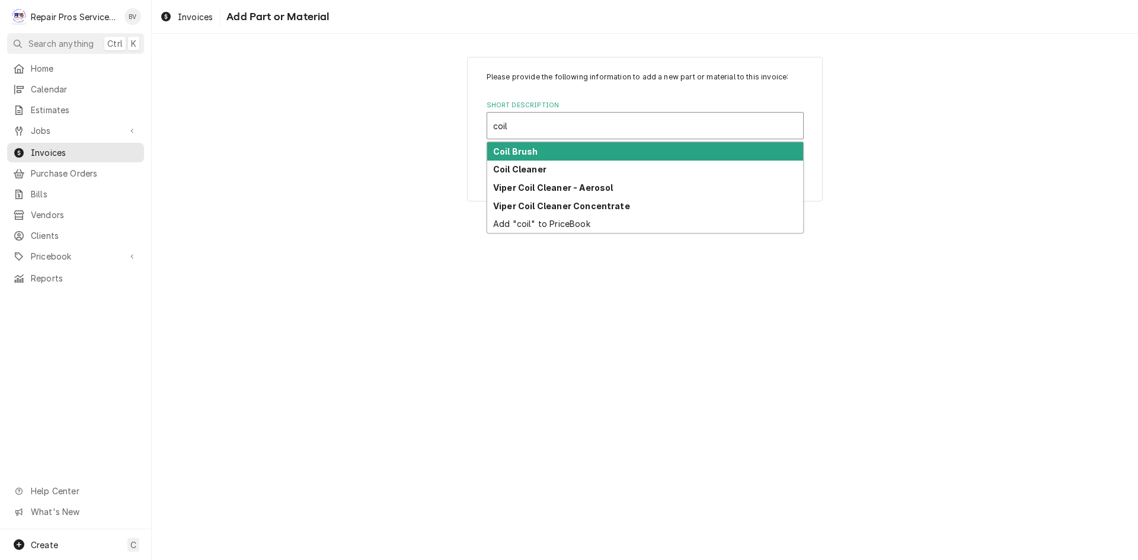
click at [532, 152] on strong "Coil Brush" at bounding box center [515, 151] width 45 height 10
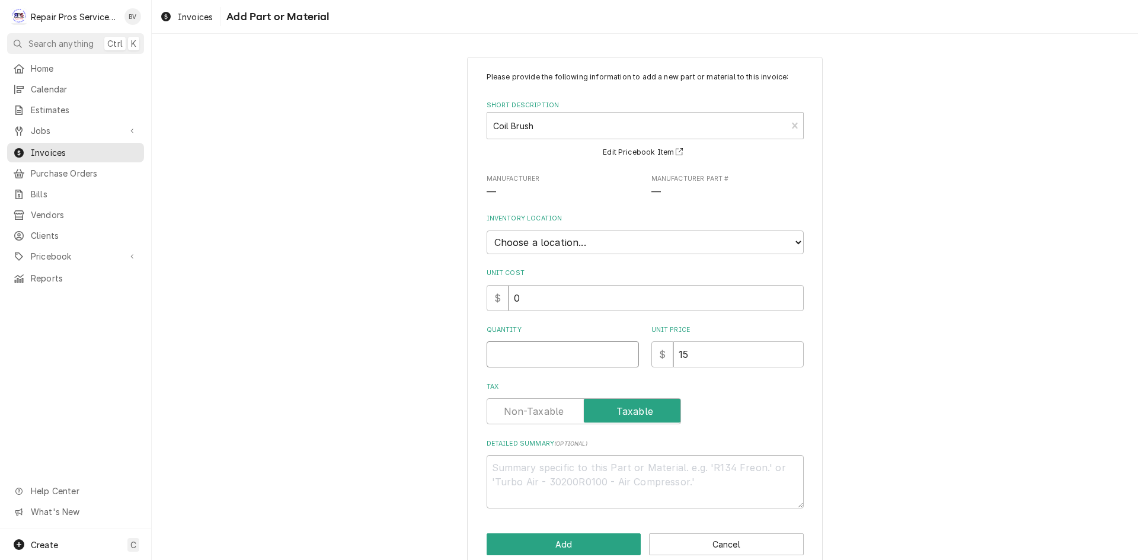
click at [503, 359] on input "Quantity" at bounding box center [563, 354] width 152 height 26
type textarea "x"
type input "1"
click at [594, 536] on button "Add" at bounding box center [564, 545] width 155 height 22
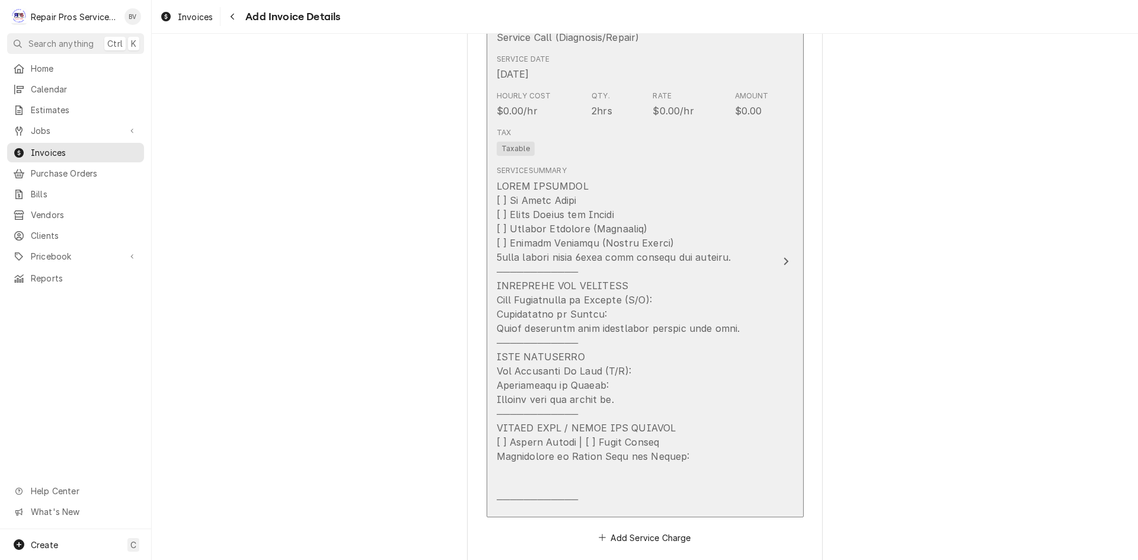
scroll to position [1363, 0]
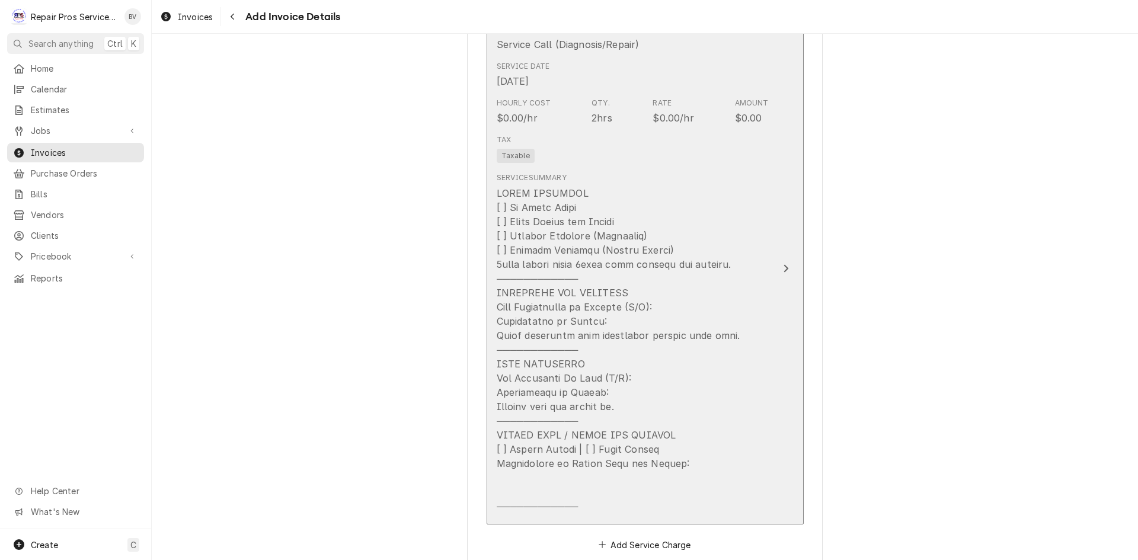
click at [783, 269] on icon "Update Line Item" at bounding box center [786, 268] width 6 height 9
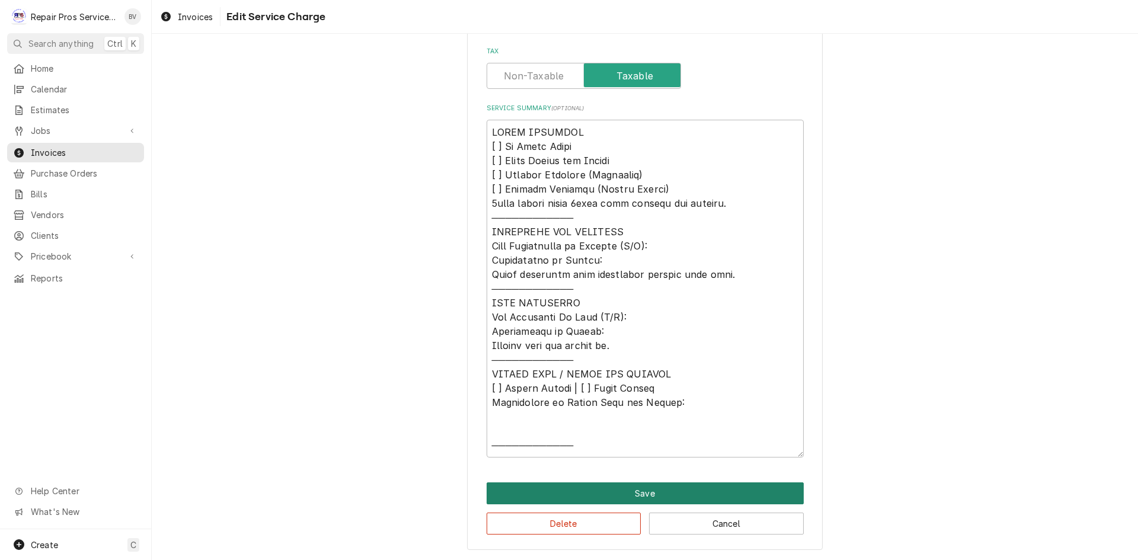
click at [645, 496] on button "Save" at bounding box center [645, 494] width 317 height 22
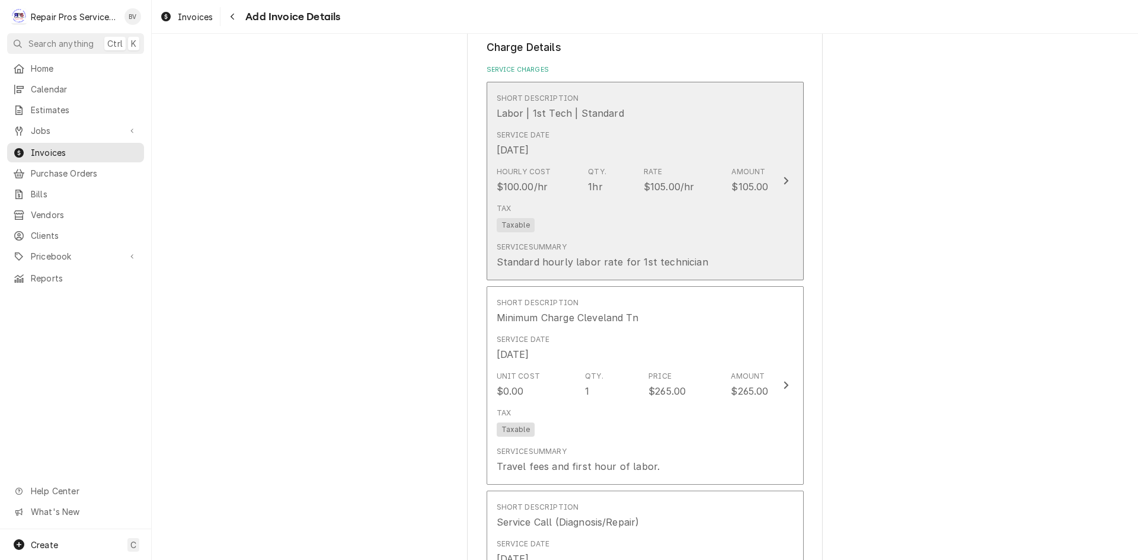
scroll to position [816, 0]
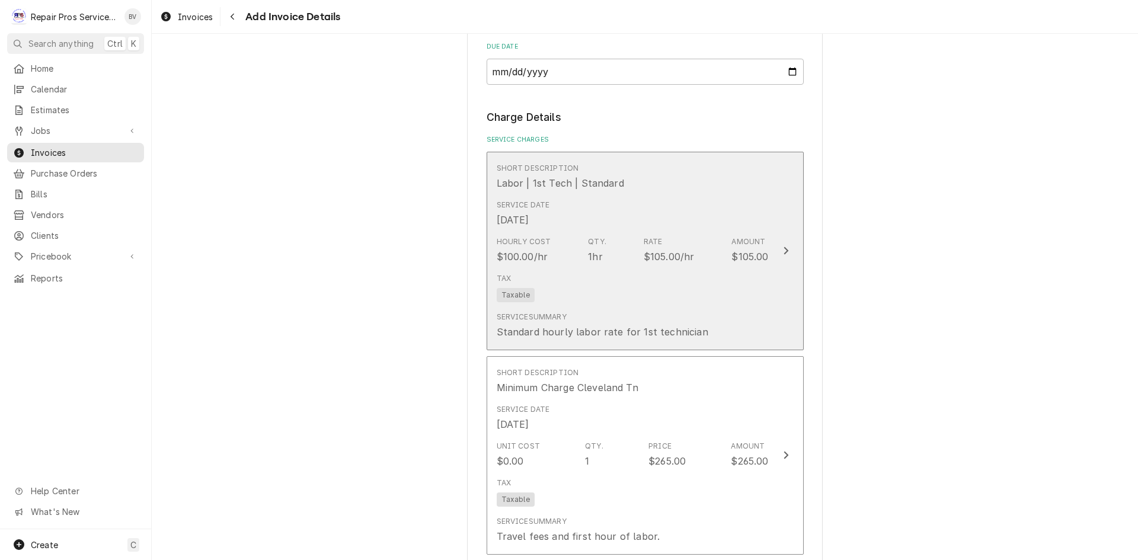
click at [778, 248] on div "Update Line Item" at bounding box center [785, 251] width 15 height 14
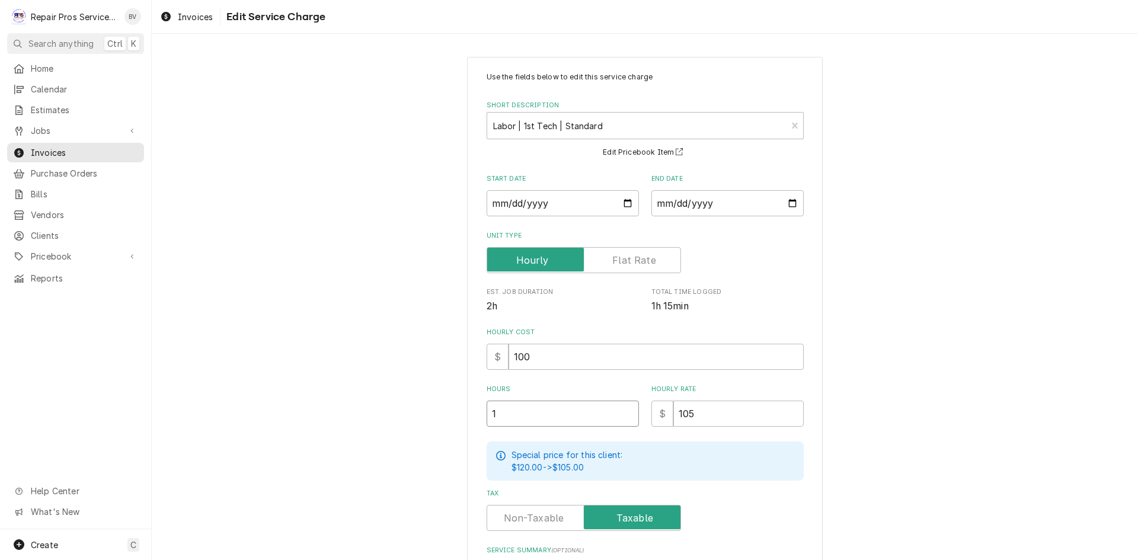
click at [497, 420] on input "1" at bounding box center [563, 414] width 152 height 26
type textarea "x"
type input ".2"
type textarea "x"
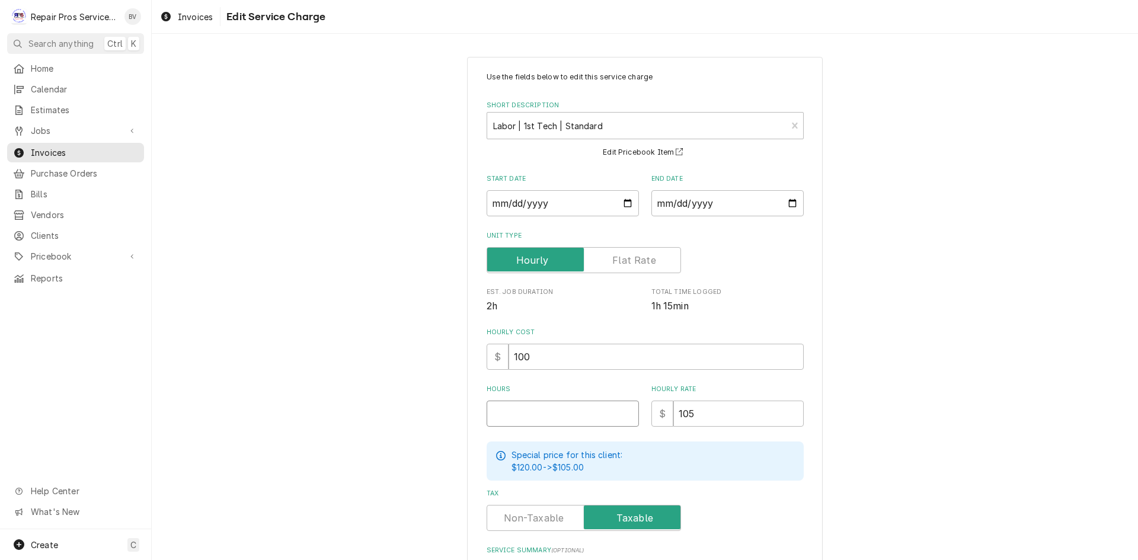
type textarea "x"
type input ".7"
type textarea "x"
type input ".5"
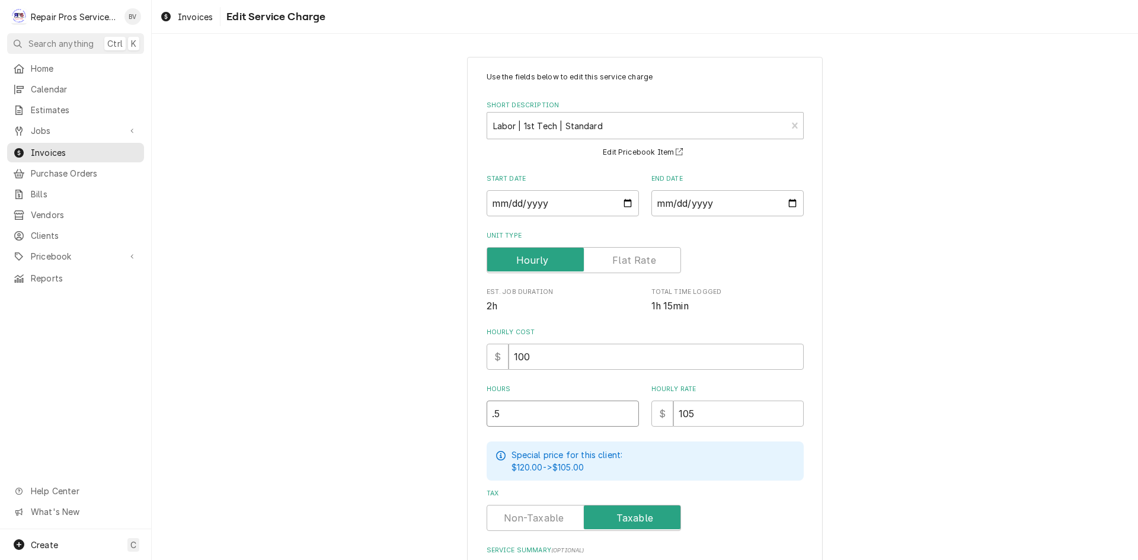
type textarea "x"
type input ".50"
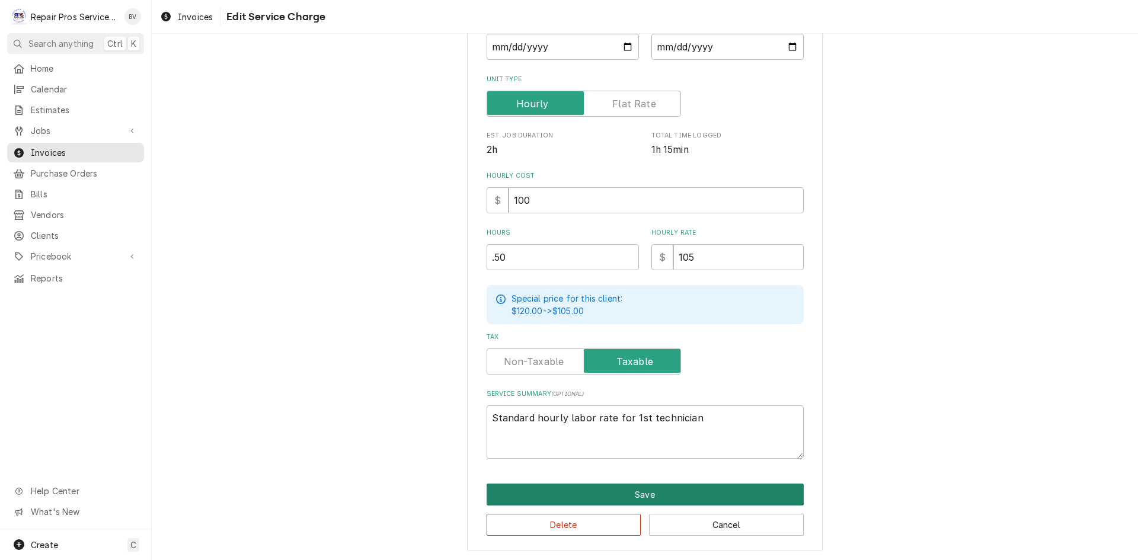
click at [667, 494] on button "Save" at bounding box center [645, 495] width 317 height 22
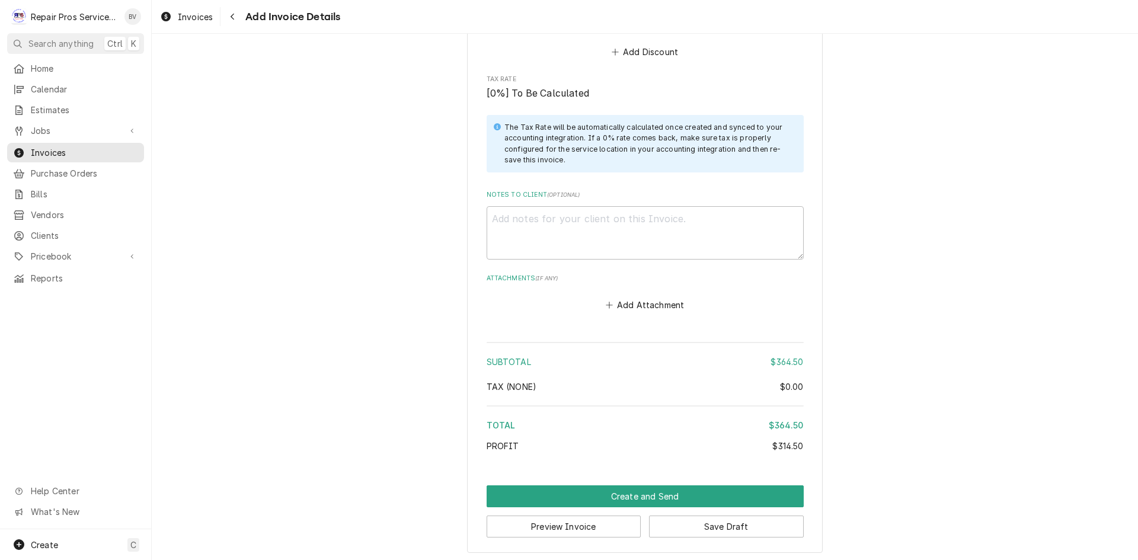
scroll to position [2355, 0]
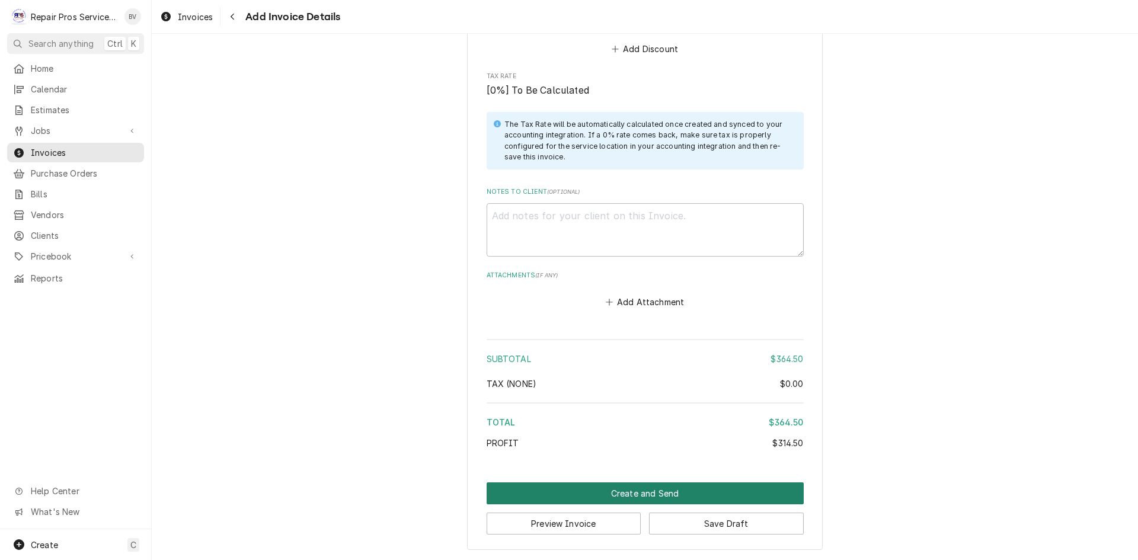
click at [634, 494] on button "Create and Send" at bounding box center [645, 494] width 317 height 22
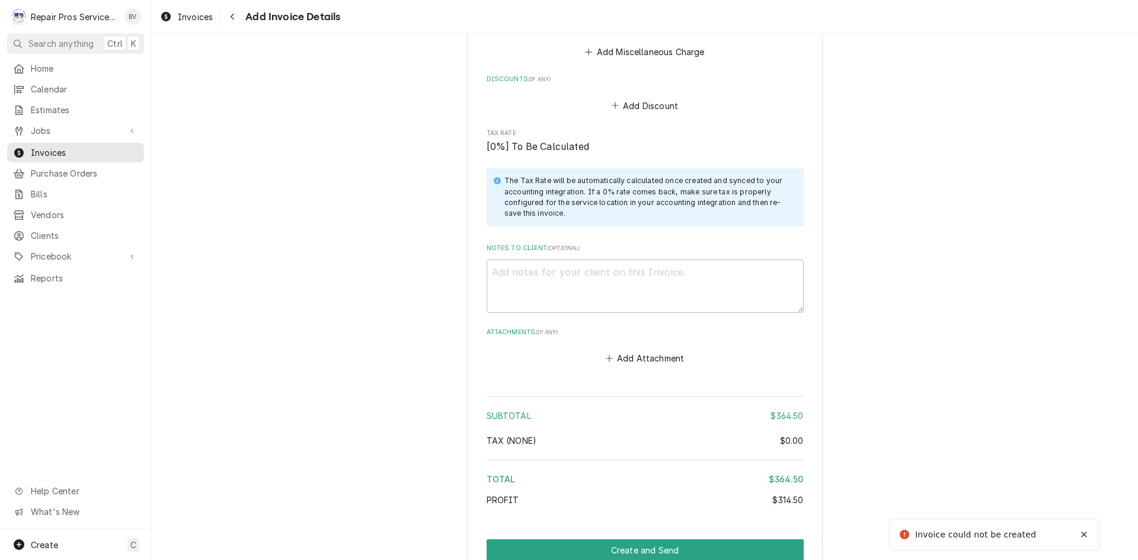
scroll to position [2518, 0]
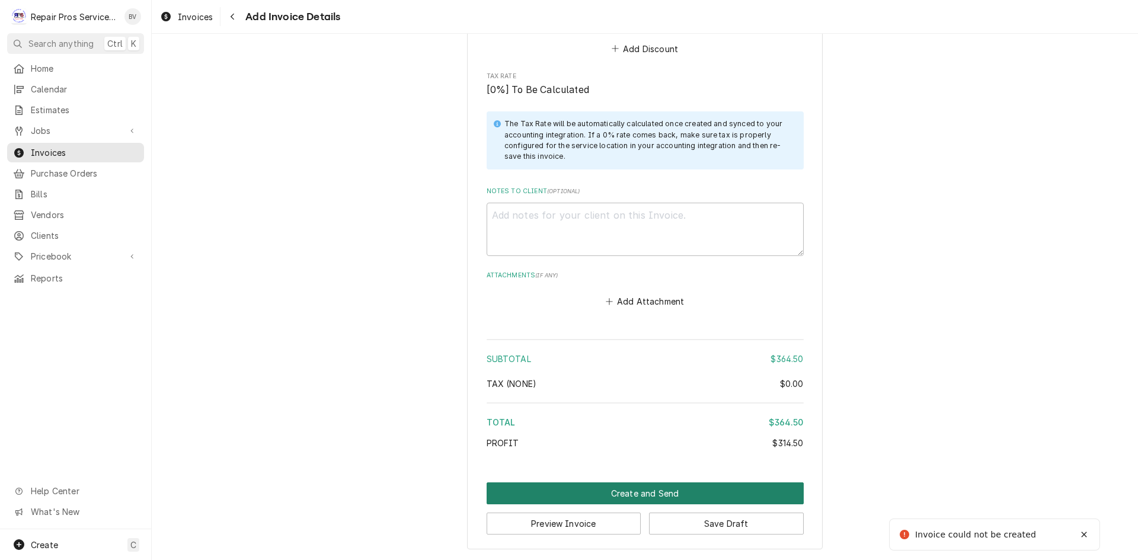
click at [619, 496] on button "Create and Send" at bounding box center [645, 494] width 317 height 22
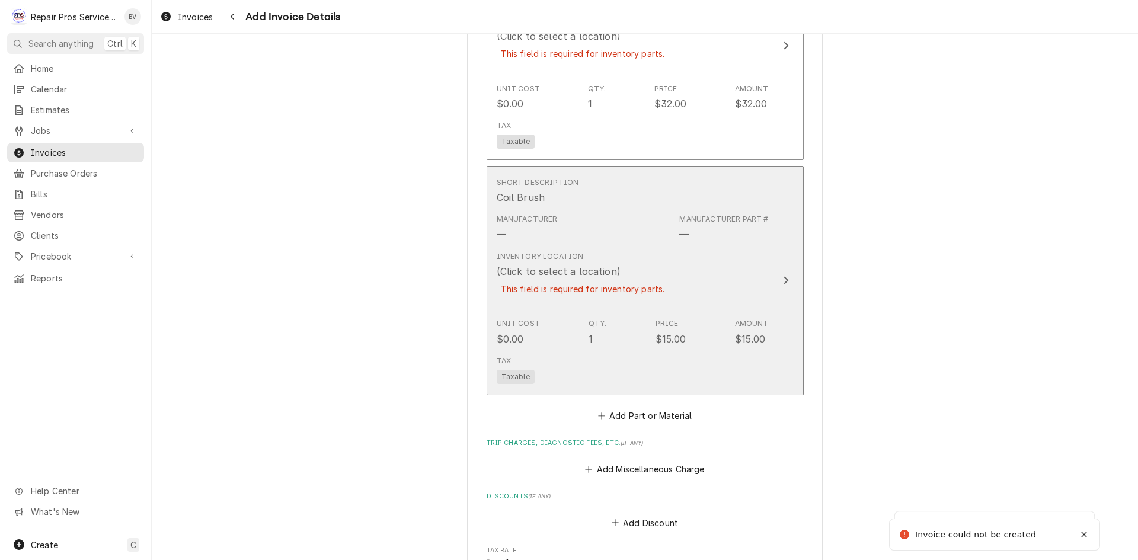
scroll to position [1866, 0]
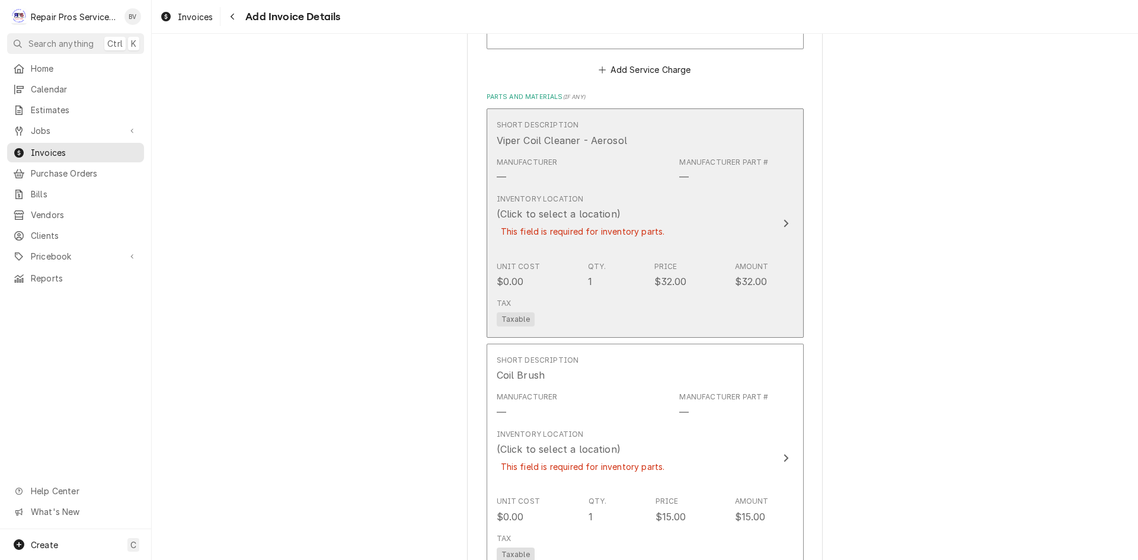
click at [783, 220] on icon "Update Line Item" at bounding box center [786, 223] width 6 height 9
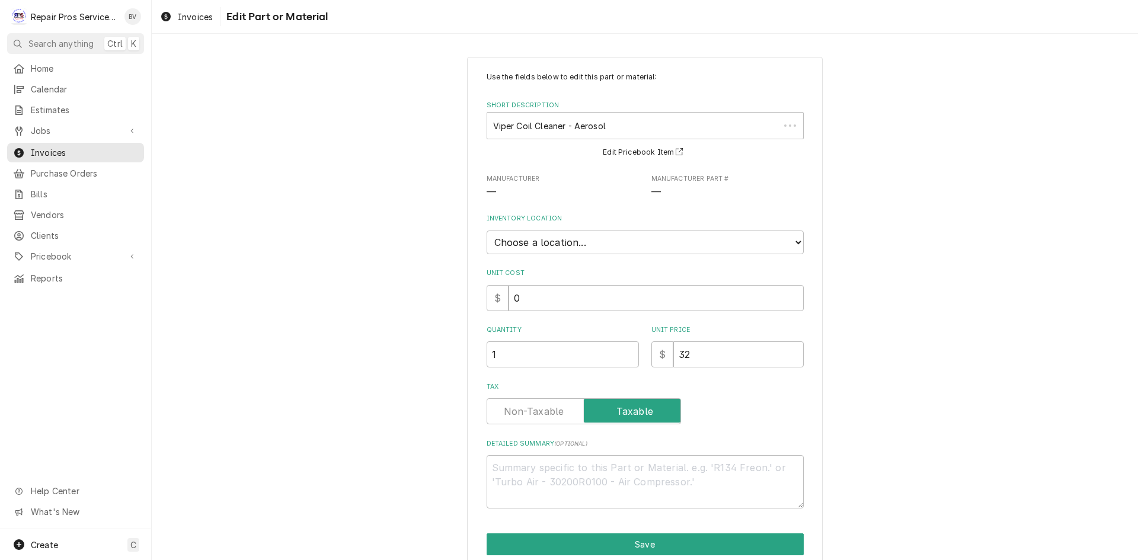
type textarea "x"
click at [793, 244] on select "Choose a location... Burger King Box Office Portable Parts Box T2 tools Van 10 …" at bounding box center [645, 243] width 317 height 24
select select "224"
click at [487, 231] on select "Choose a location... Burger King Box Office Portable Parts Box T2 tools Van 10 …" at bounding box center [645, 243] width 317 height 24
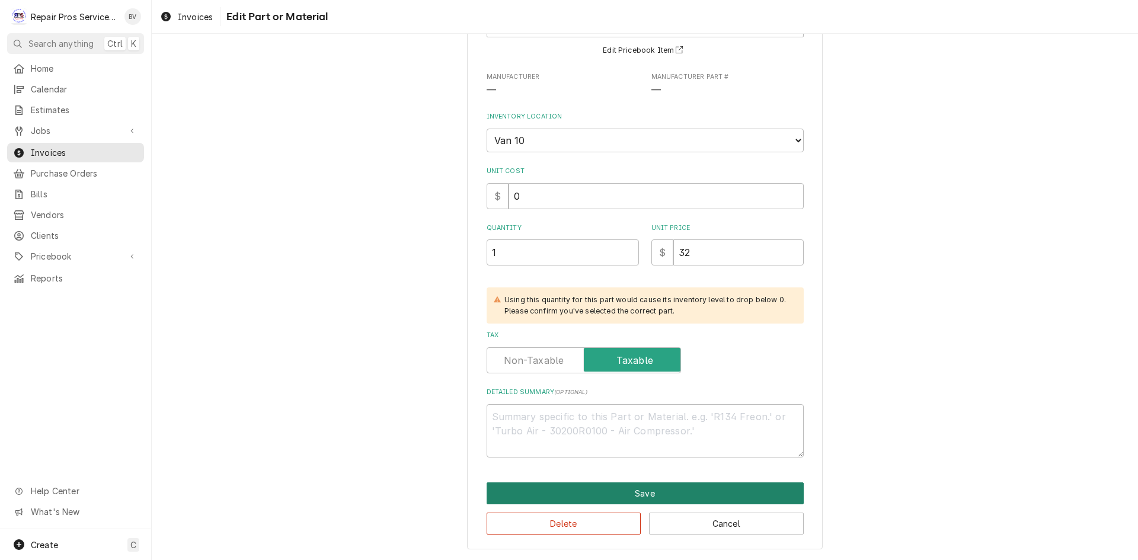
click at [631, 496] on button "Save" at bounding box center [645, 494] width 317 height 22
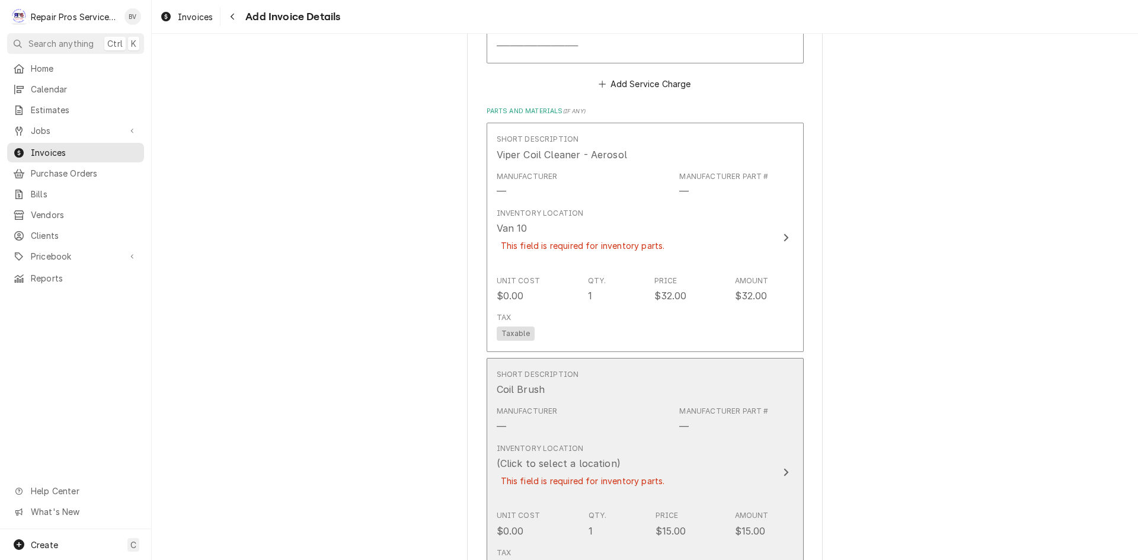
click at [784, 472] on div "Update Line Item" at bounding box center [785, 472] width 15 height 14
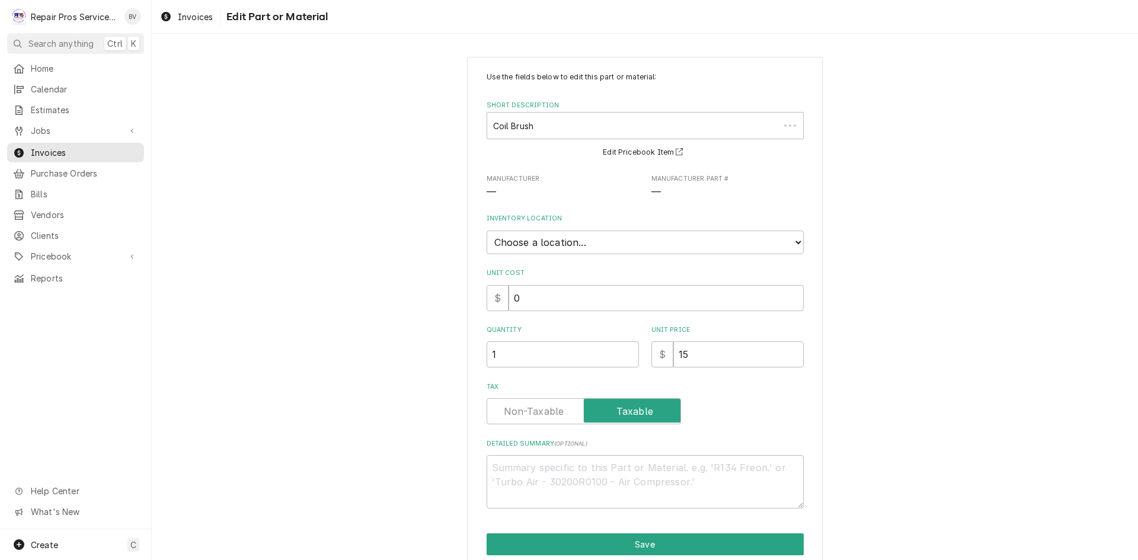
type textarea "x"
click at [571, 249] on select "Choose a location... Burger King Box Office Portable Parts Box T2 tools Van 10 …" at bounding box center [645, 243] width 317 height 24
select select "224"
click at [487, 231] on select "Choose a location... Burger King Box Office Portable Parts Box T2 tools Van 10 …" at bounding box center [645, 243] width 317 height 24
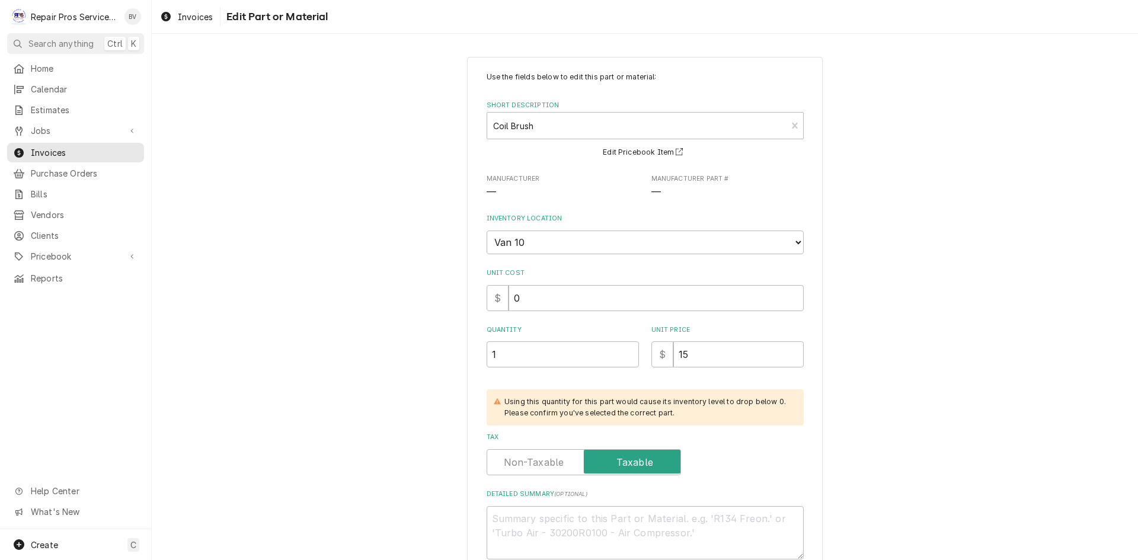
click at [736, 463] on div "Tax" at bounding box center [645, 462] width 317 height 26
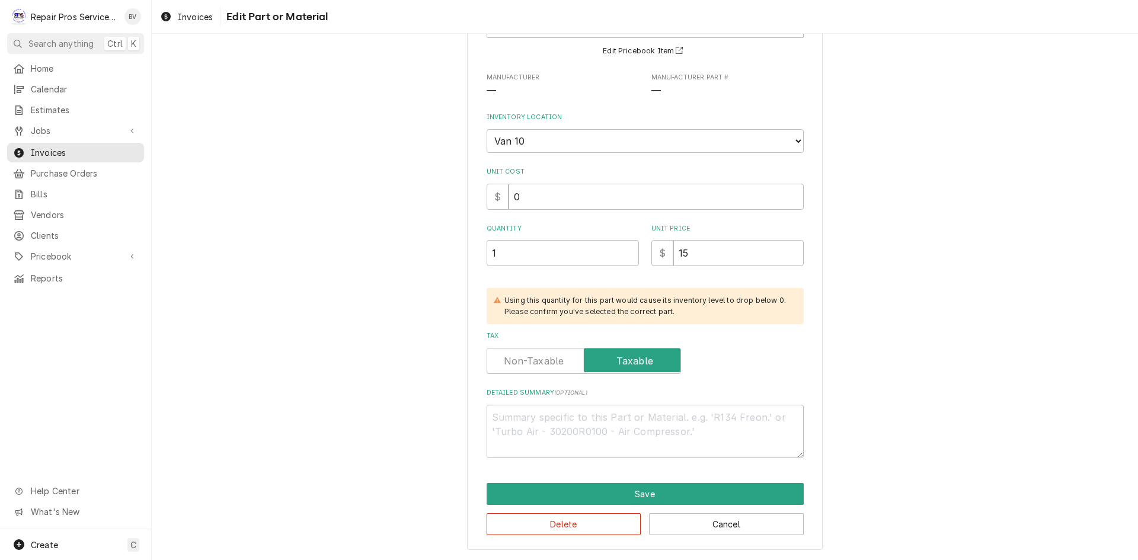
scroll to position [102, 0]
click at [694, 492] on button "Save" at bounding box center [645, 494] width 317 height 22
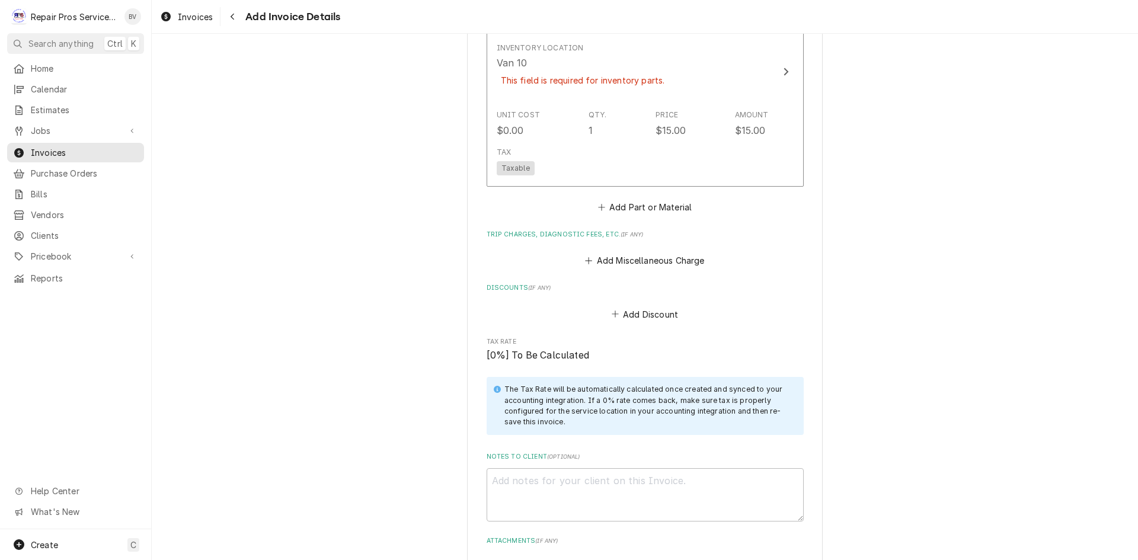
scroll to position [2518, 0]
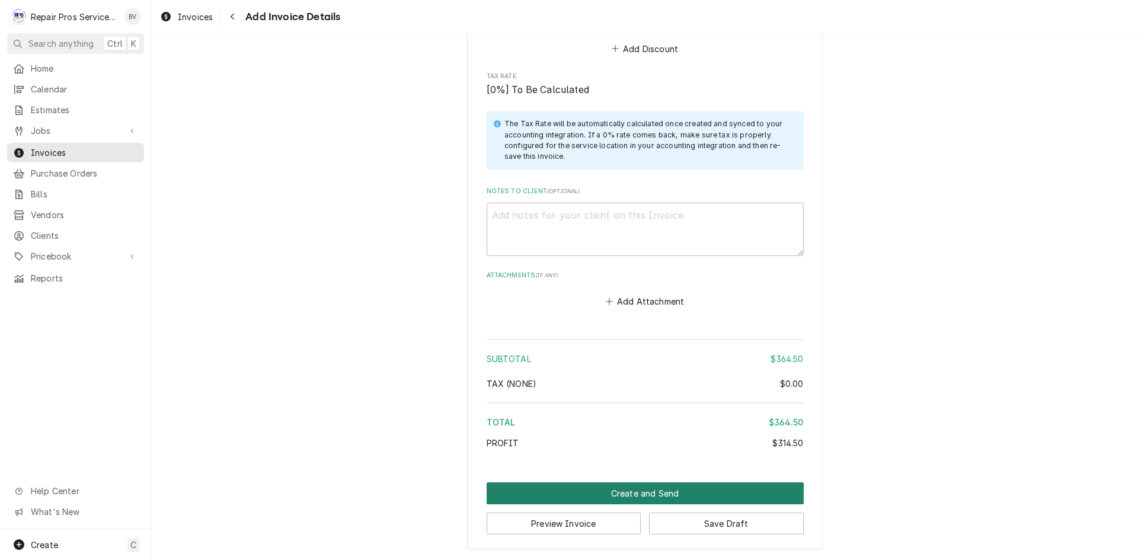
click at [639, 493] on button "Create and Send" at bounding box center [645, 494] width 317 height 22
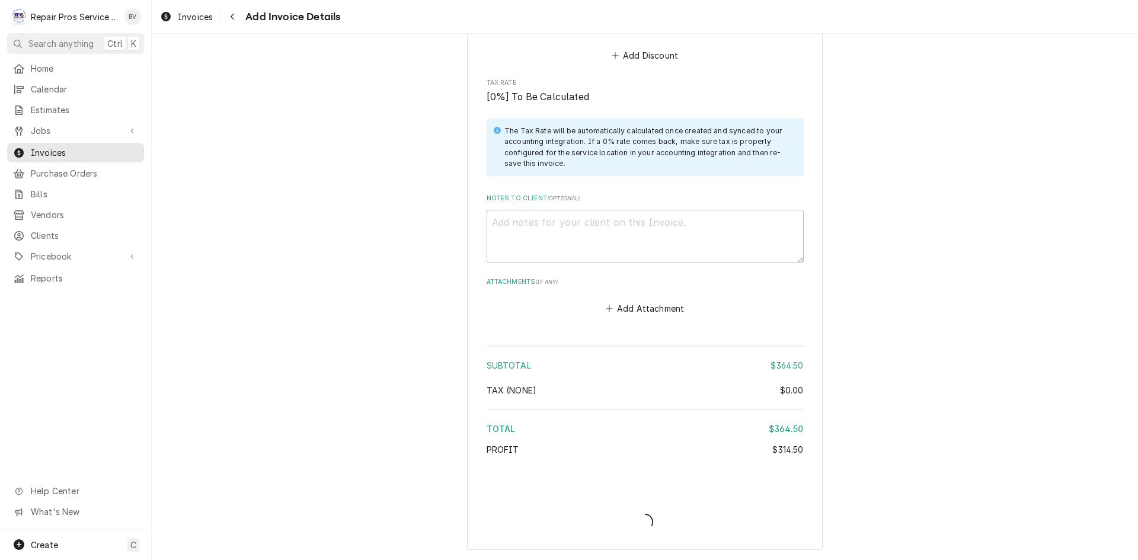
scroll to position [2484, 0]
type textarea "x"
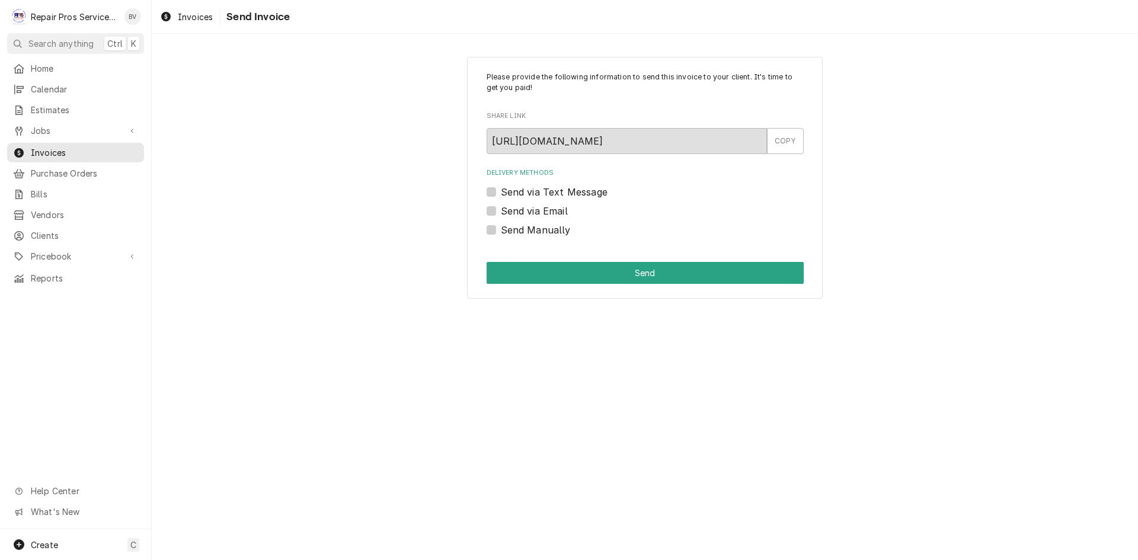
click at [501, 212] on label "Send via Email" at bounding box center [534, 211] width 67 height 14
click at [501, 212] on input "Send via Email" at bounding box center [659, 217] width 317 height 26
checkbox input "true"
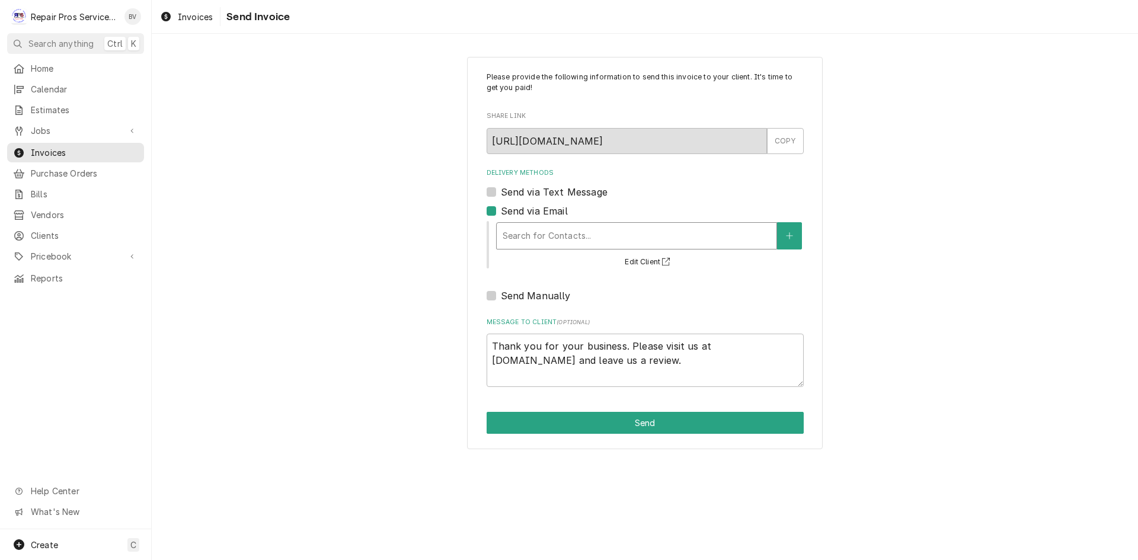
click at [515, 242] on div "Delivery Methods" at bounding box center [637, 235] width 268 height 21
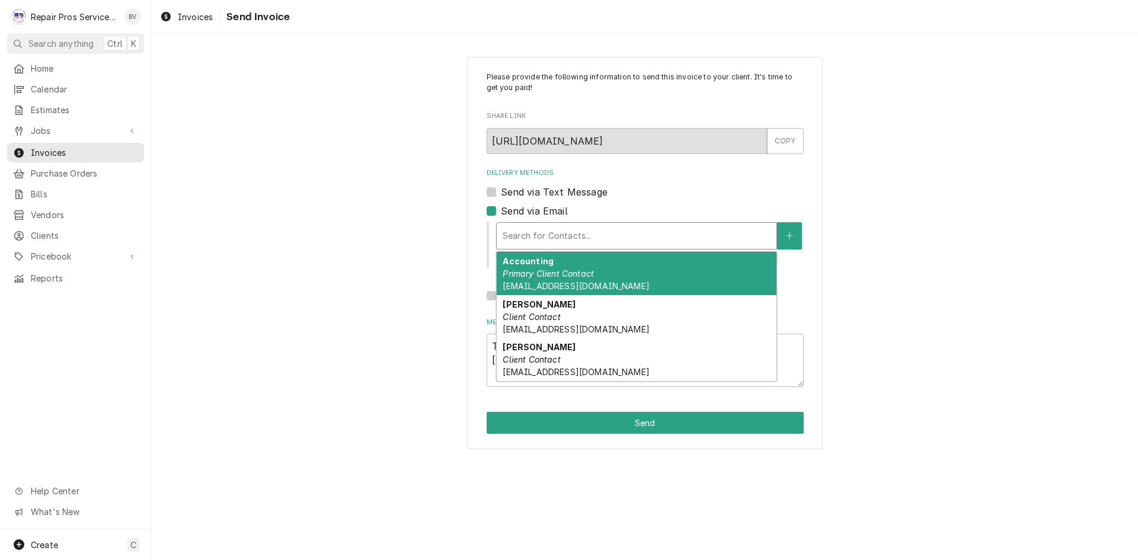
click at [562, 273] on em "Primary Client Contact" at bounding box center [548, 274] width 91 height 10
type textarea "x"
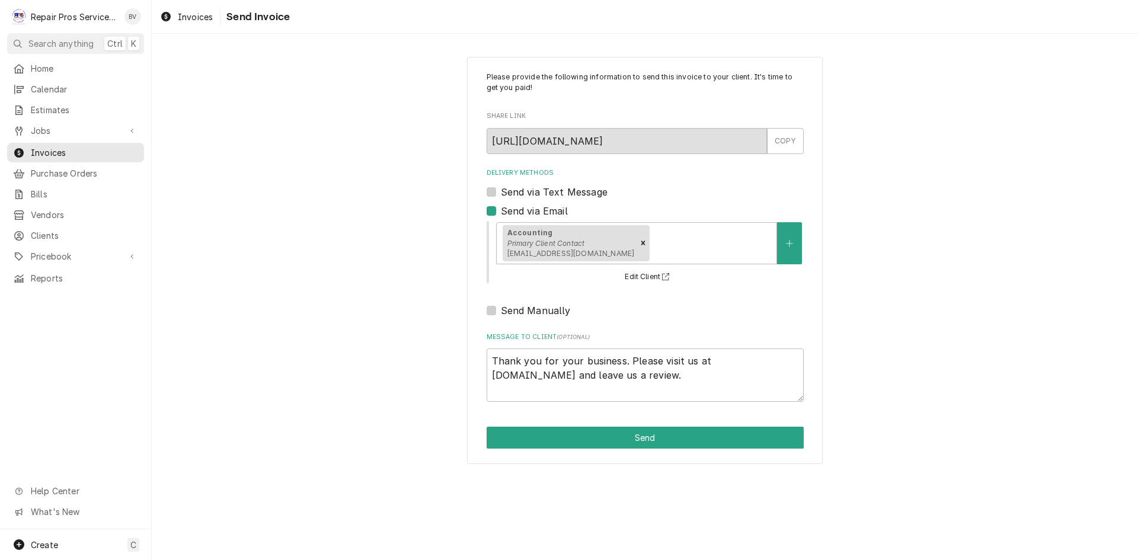
click at [501, 206] on label "Send via Email" at bounding box center [534, 211] width 67 height 14
click at [501, 206] on input "Send via Email" at bounding box center [659, 217] width 317 height 26
checkbox input "false"
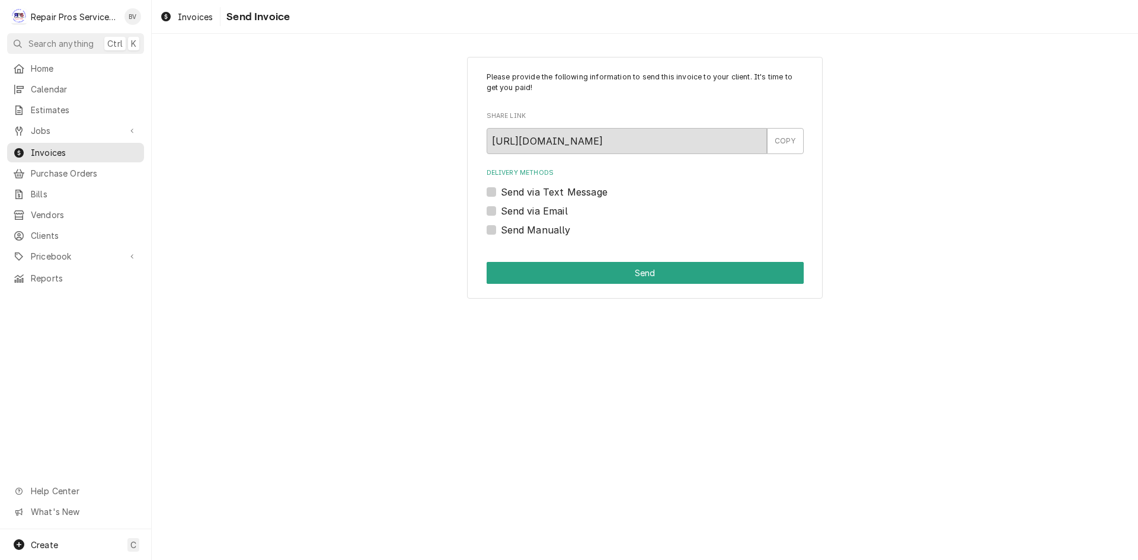
click at [501, 226] on label "Send Manually" at bounding box center [536, 230] width 70 height 14
click at [501, 226] on input "Send Manually" at bounding box center [659, 236] width 317 height 26
checkbox input "true"
click at [622, 274] on button "Send" at bounding box center [645, 273] width 317 height 22
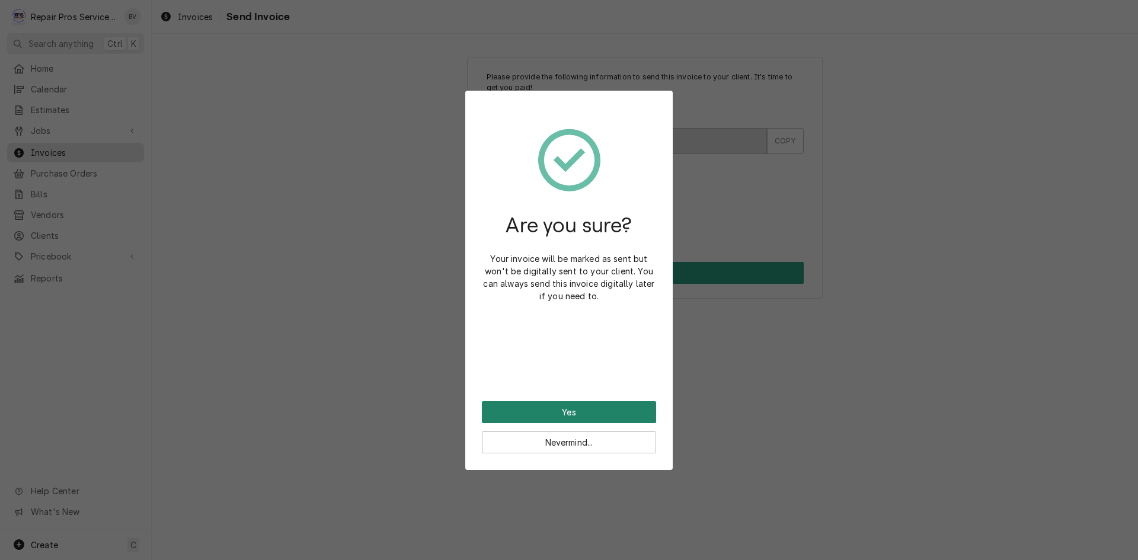
click at [566, 405] on button "Yes" at bounding box center [569, 412] width 174 height 22
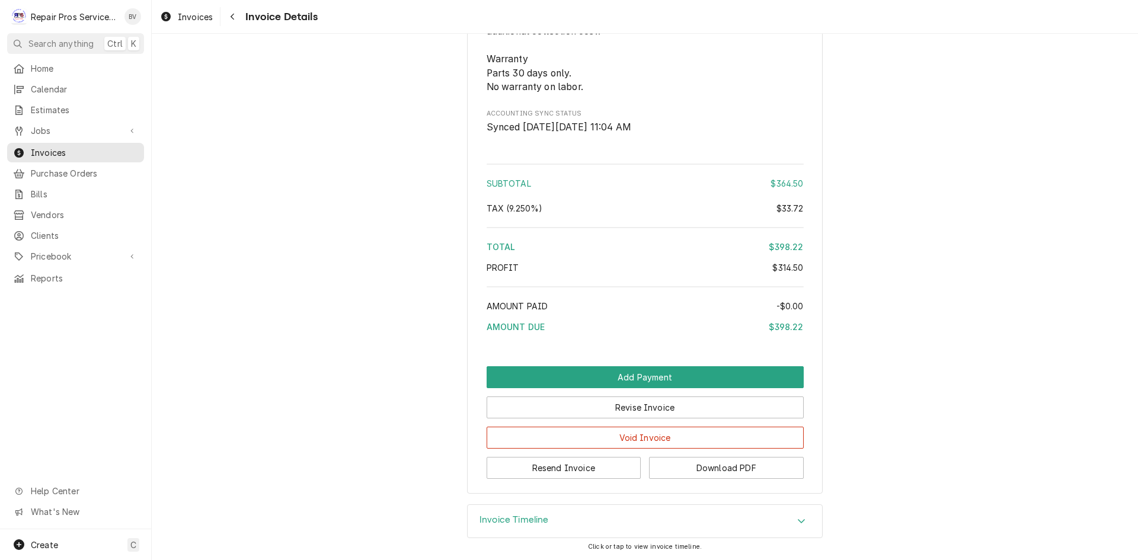
scroll to position [2175, 0]
click at [532, 474] on button "Resend Invoice" at bounding box center [564, 468] width 155 height 22
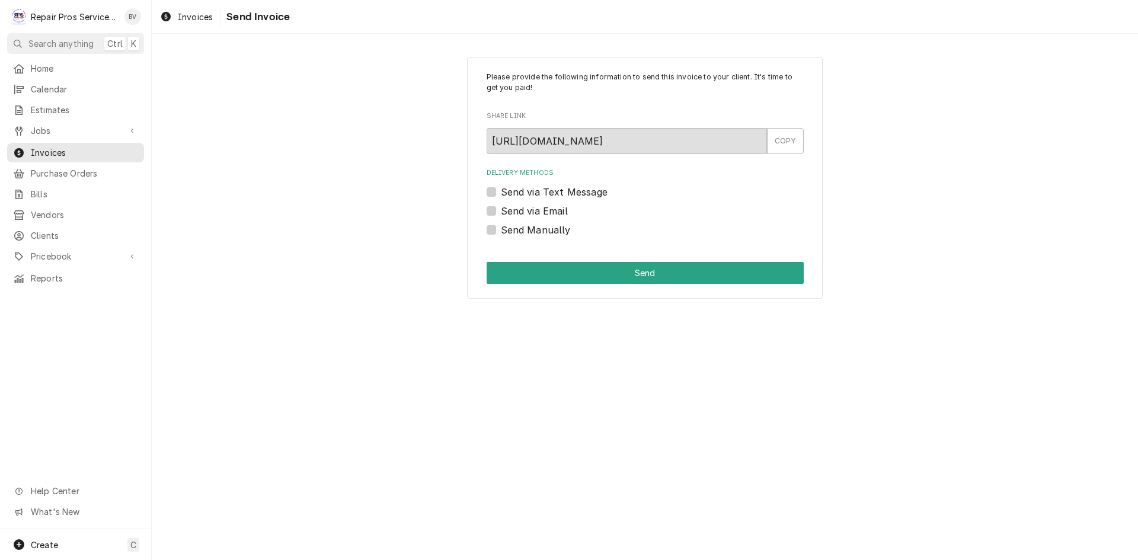
click at [501, 212] on label "Send via Email" at bounding box center [534, 211] width 67 height 14
click at [501, 212] on input "Send via Email" at bounding box center [659, 217] width 317 height 26
checkbox input "true"
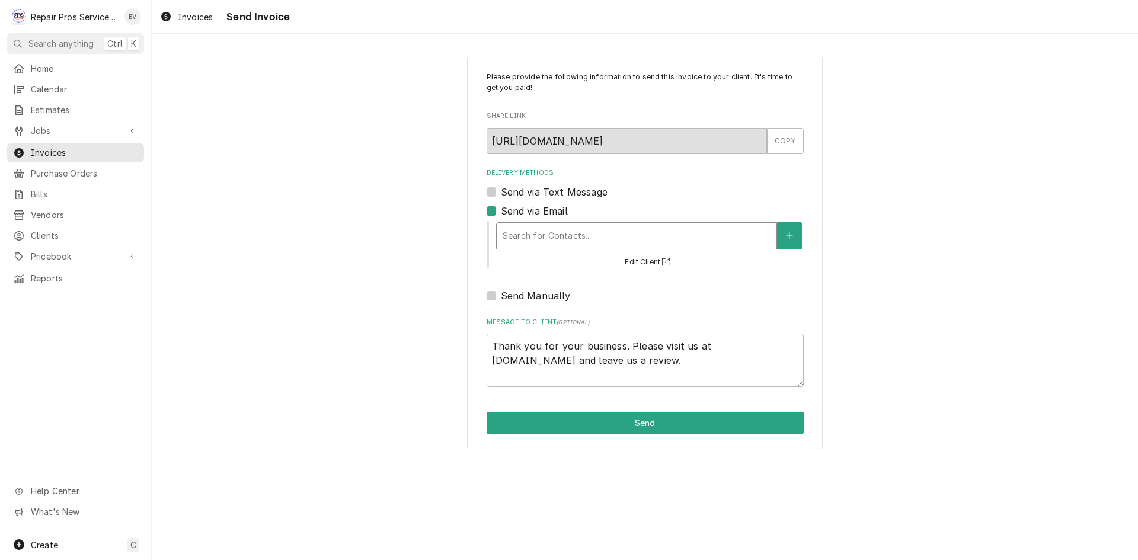
click at [551, 236] on div "Delivery Methods" at bounding box center [637, 235] width 268 height 21
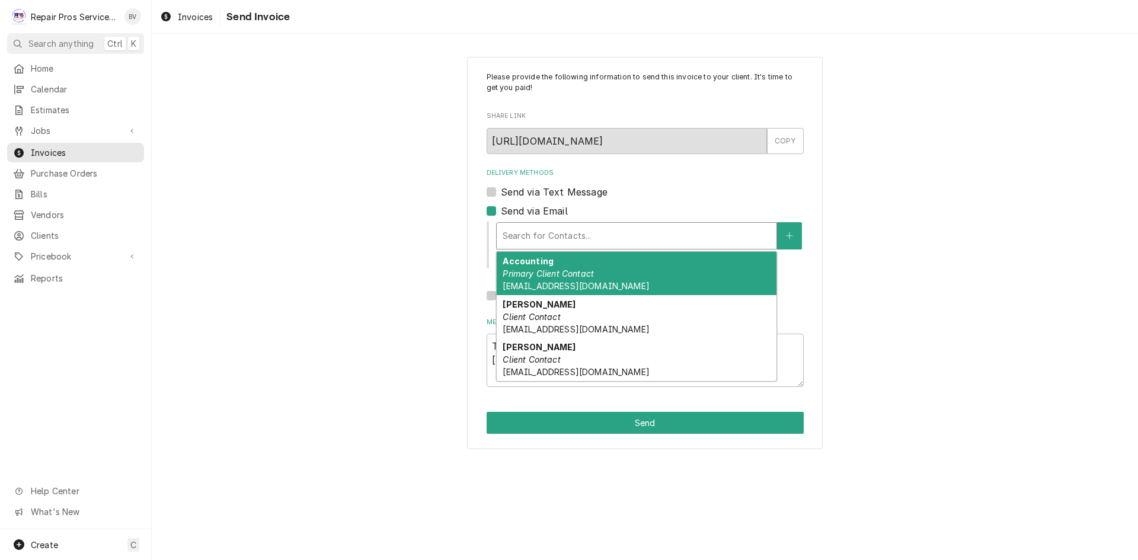
click at [548, 276] on em "Primary Client Contact" at bounding box center [548, 274] width 91 height 10
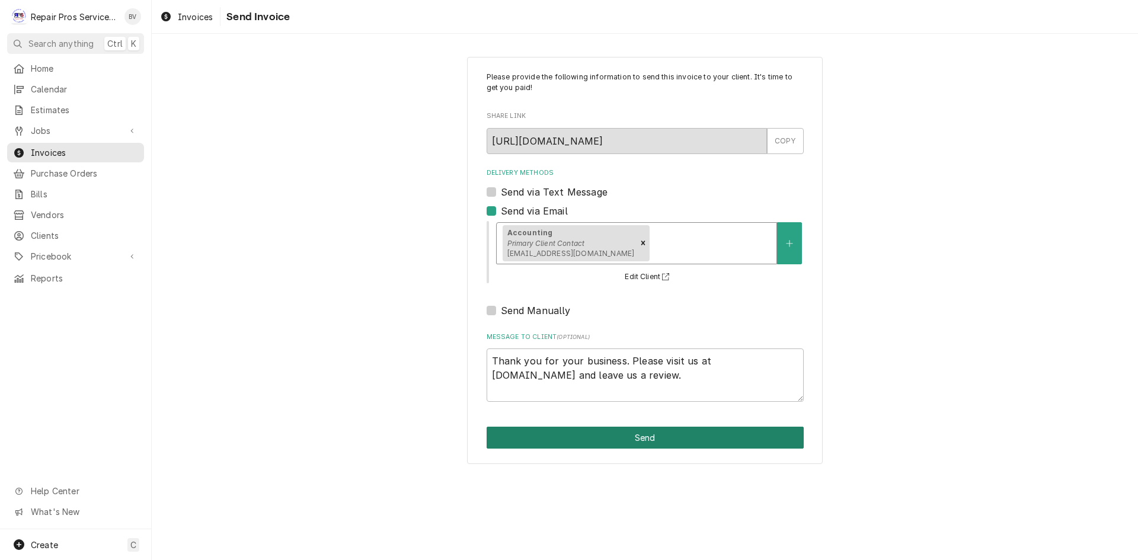
click at [613, 439] on button "Send" at bounding box center [645, 438] width 317 height 22
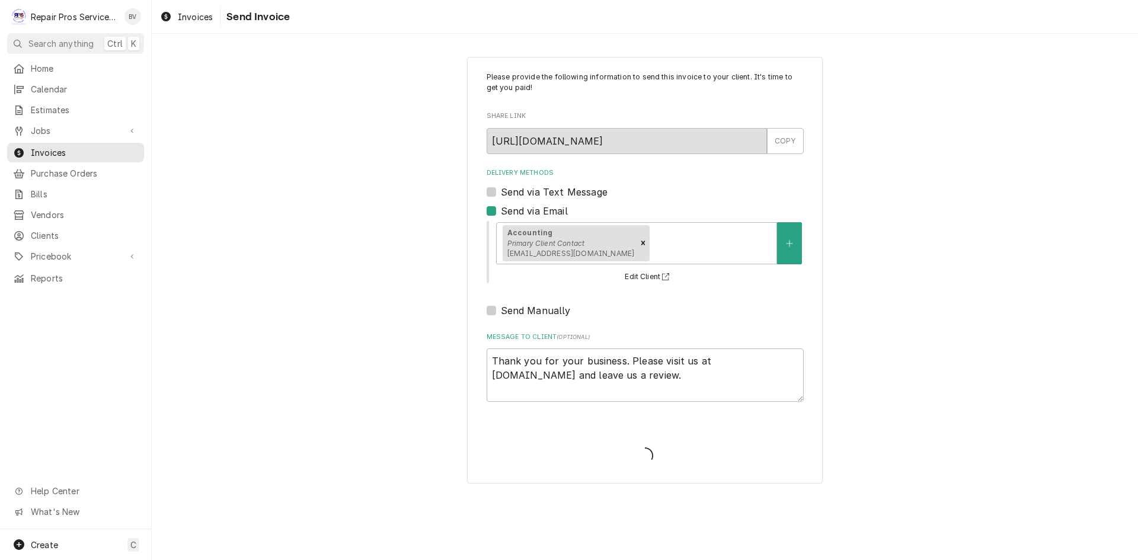
type textarea "x"
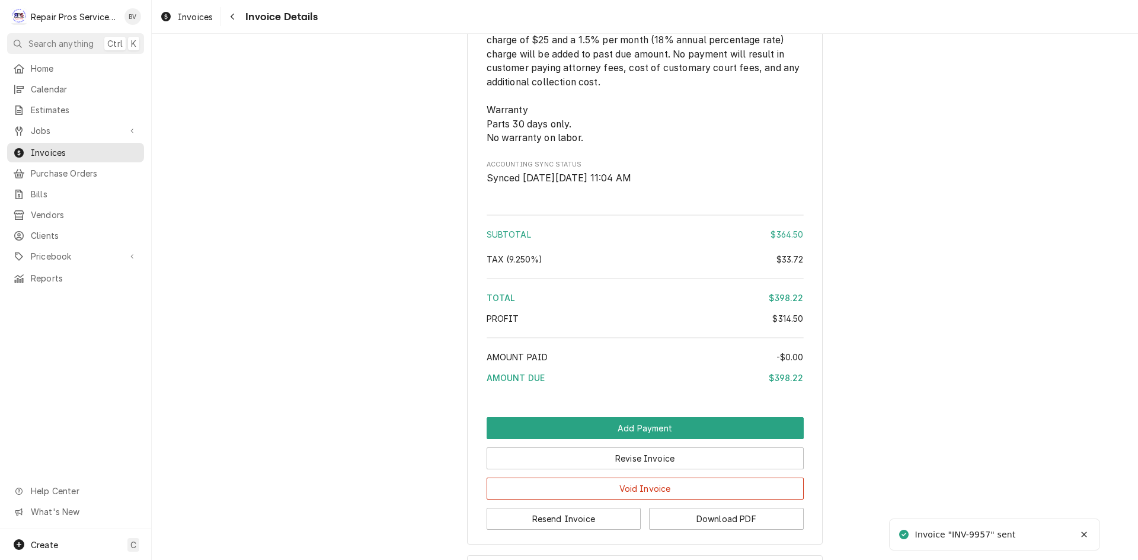
scroll to position [2175, 0]
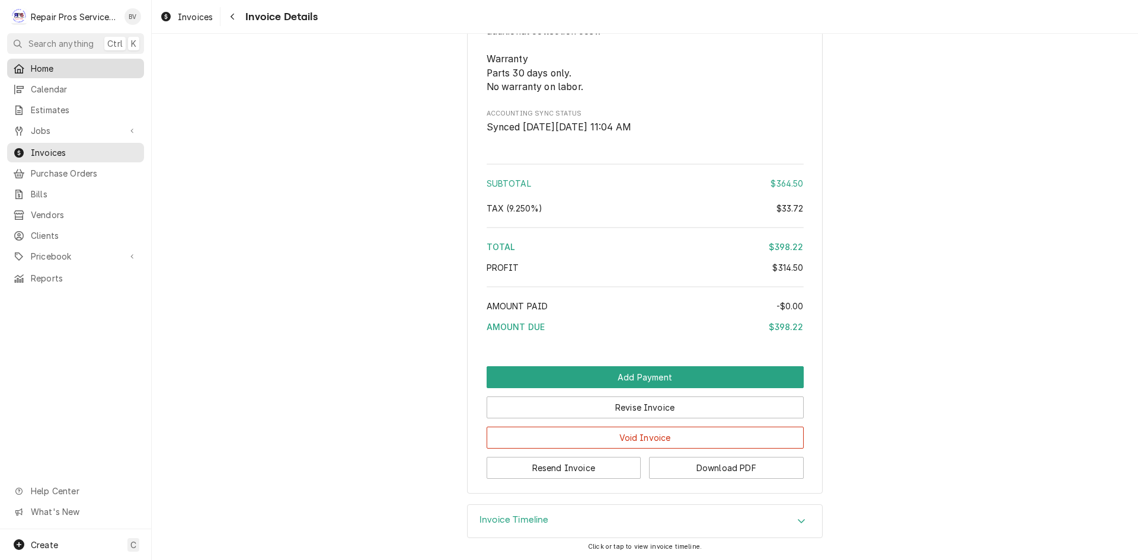
click at [43, 70] on span "Home" at bounding box center [84, 68] width 107 height 12
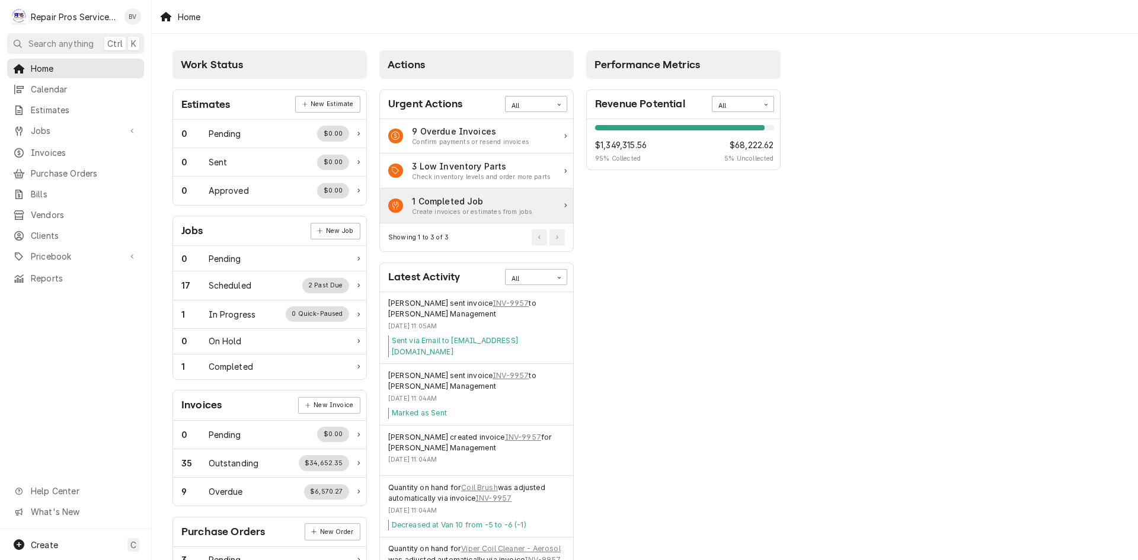
click at [477, 206] on div "1 Completed Job" at bounding box center [472, 201] width 120 height 12
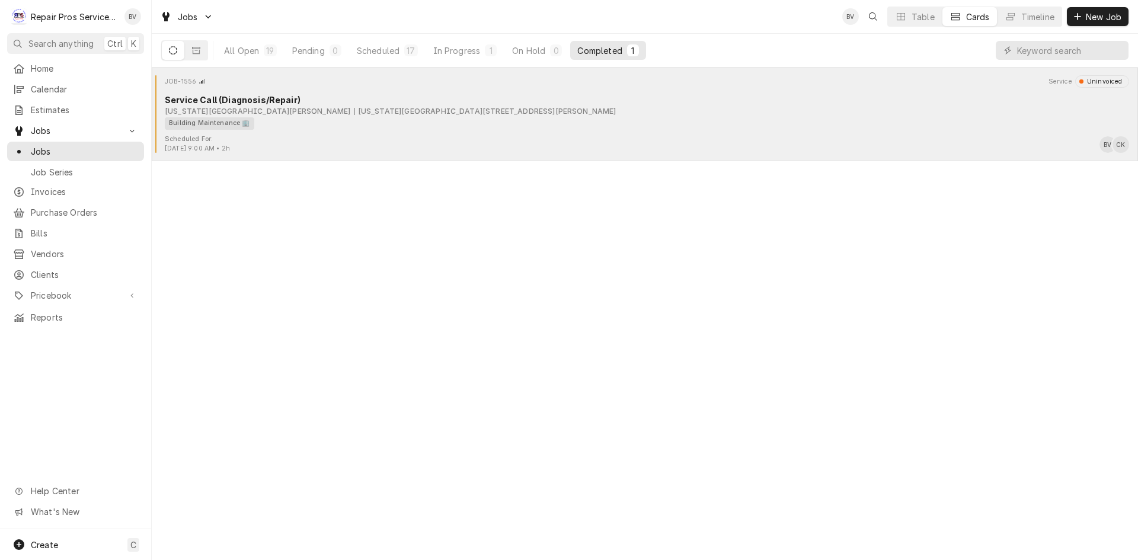
click at [471, 117] on div "Building Maintenance 🏢" at bounding box center [643, 123] width 956 height 12
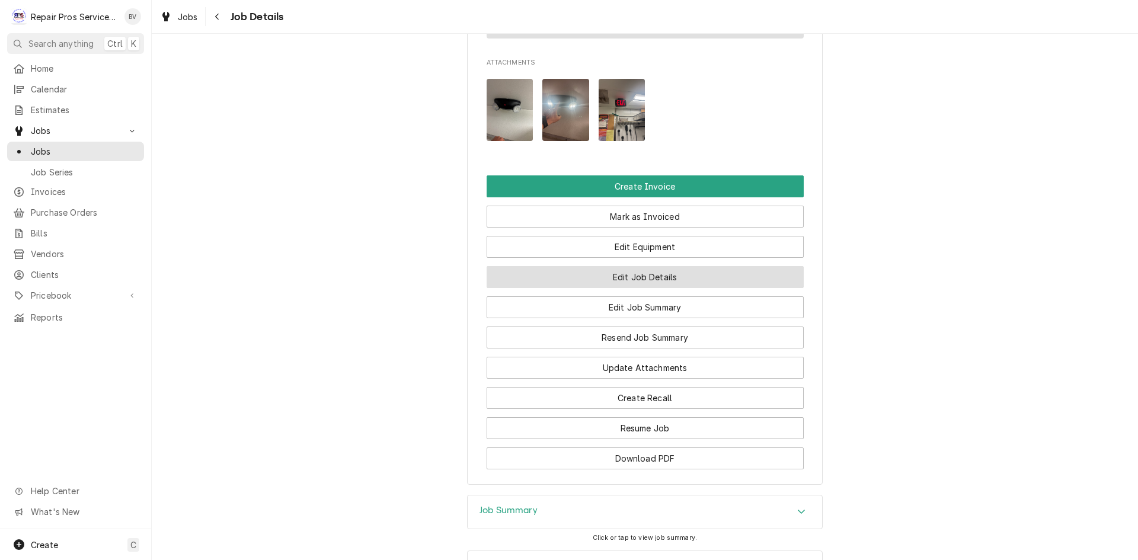
scroll to position [922, 0]
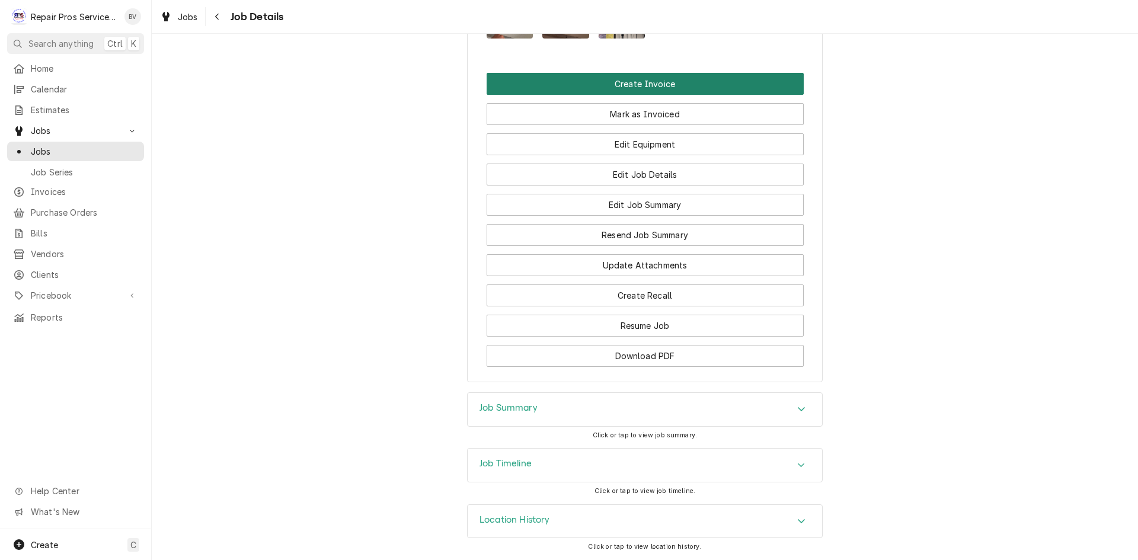
click at [647, 87] on button "Create Invoice" at bounding box center [645, 84] width 317 height 22
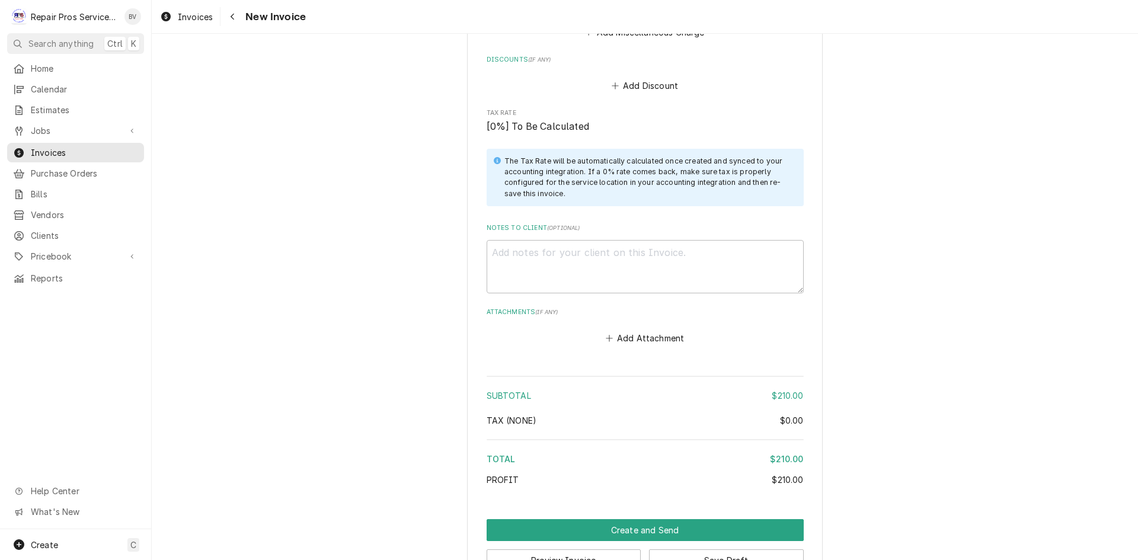
scroll to position [1901, 0]
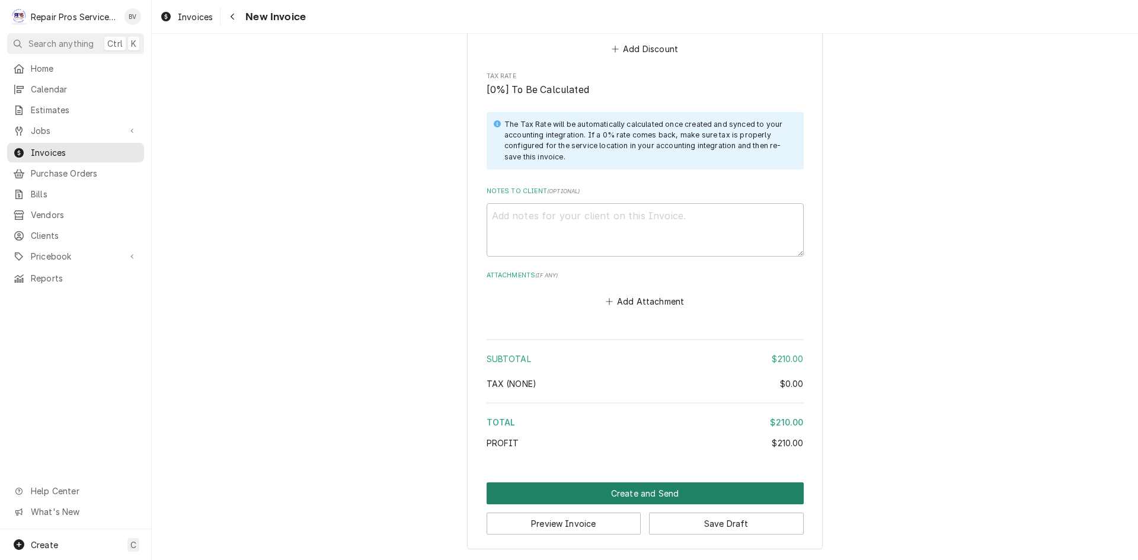
click at [646, 490] on button "Create and Send" at bounding box center [645, 494] width 317 height 22
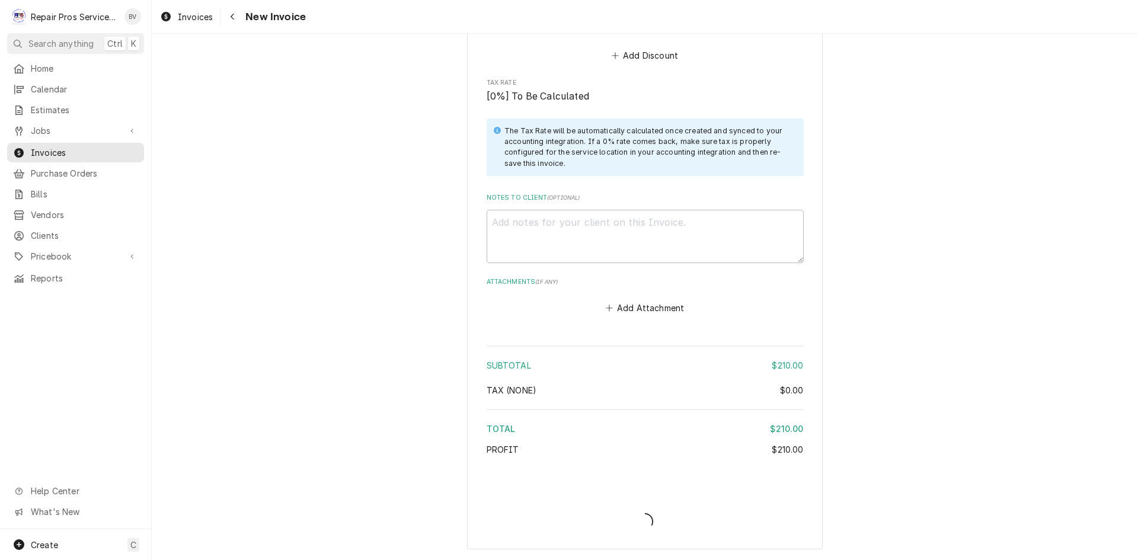
scroll to position [1895, 0]
type textarea "x"
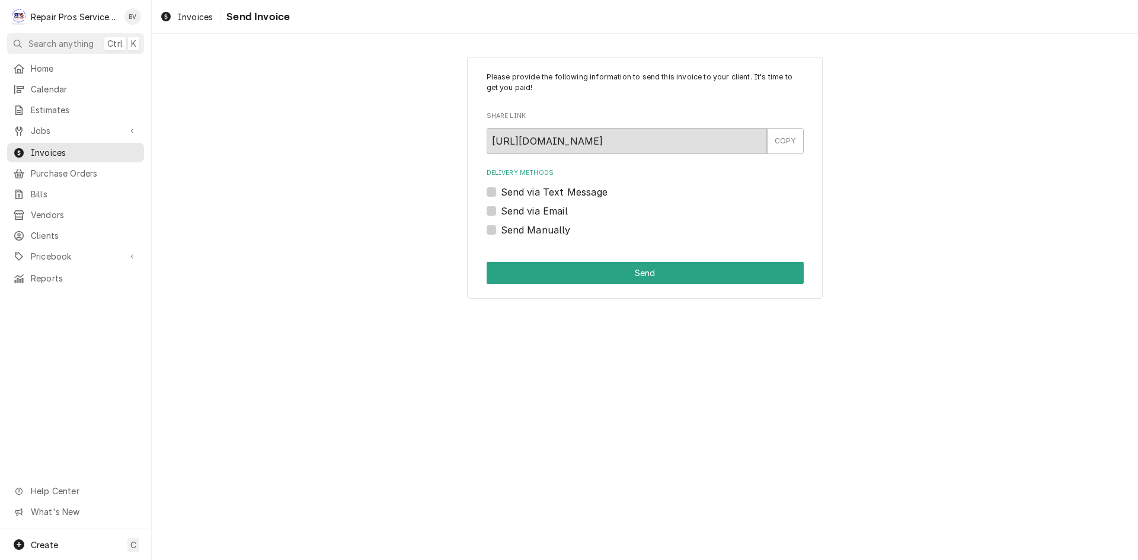
click at [501, 232] on label "Send Manually" at bounding box center [536, 230] width 70 height 14
click at [501, 232] on input "Send Manually" at bounding box center [659, 236] width 317 height 26
checkbox input "true"
click at [642, 272] on button "Send" at bounding box center [645, 273] width 317 height 22
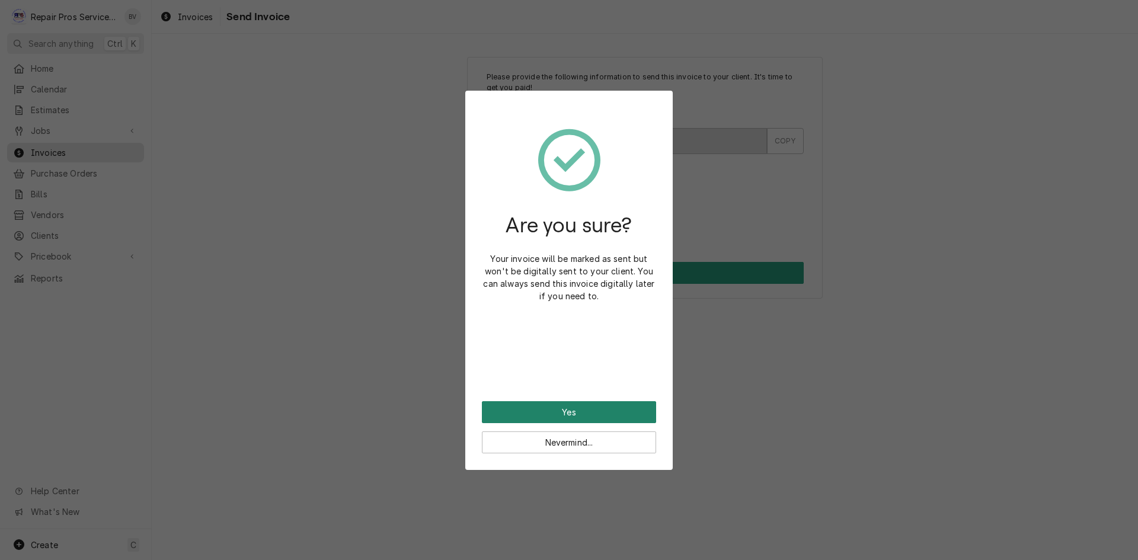
click at [565, 417] on button "Yes" at bounding box center [569, 412] width 174 height 22
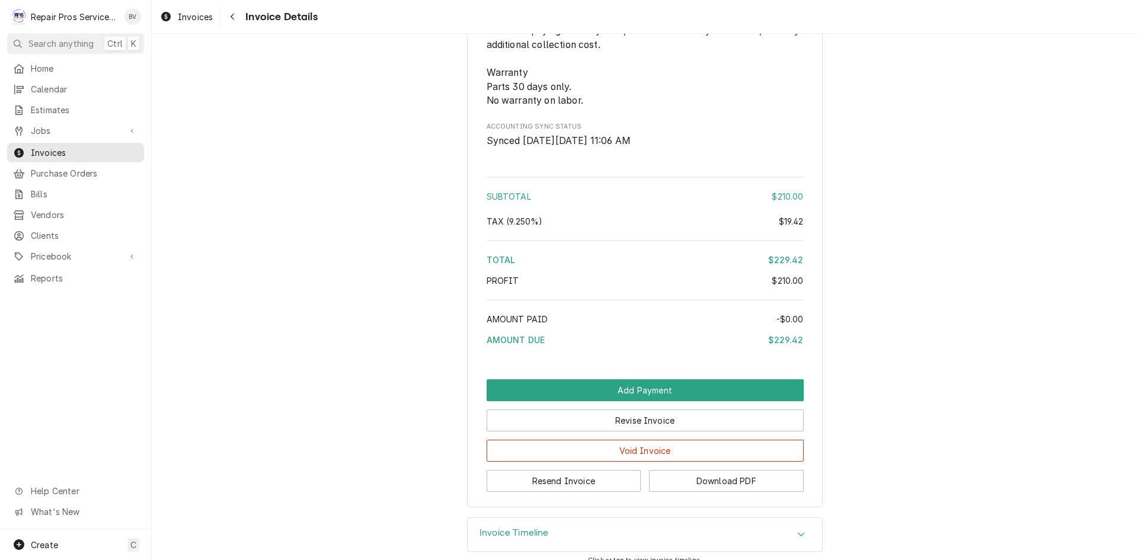
scroll to position [1711, 0]
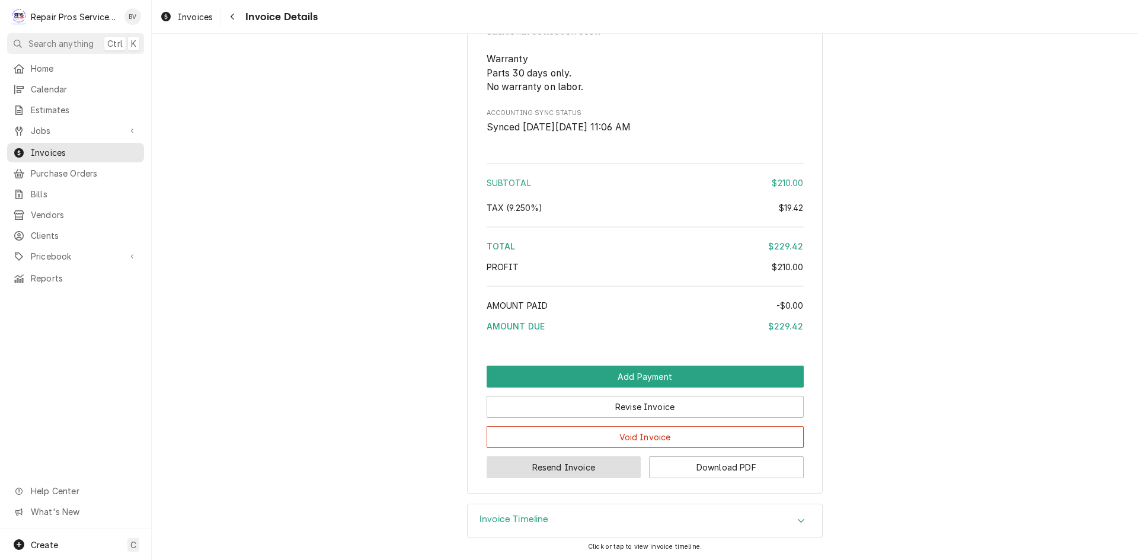
click at [563, 468] on button "Resend Invoice" at bounding box center [564, 467] width 155 height 22
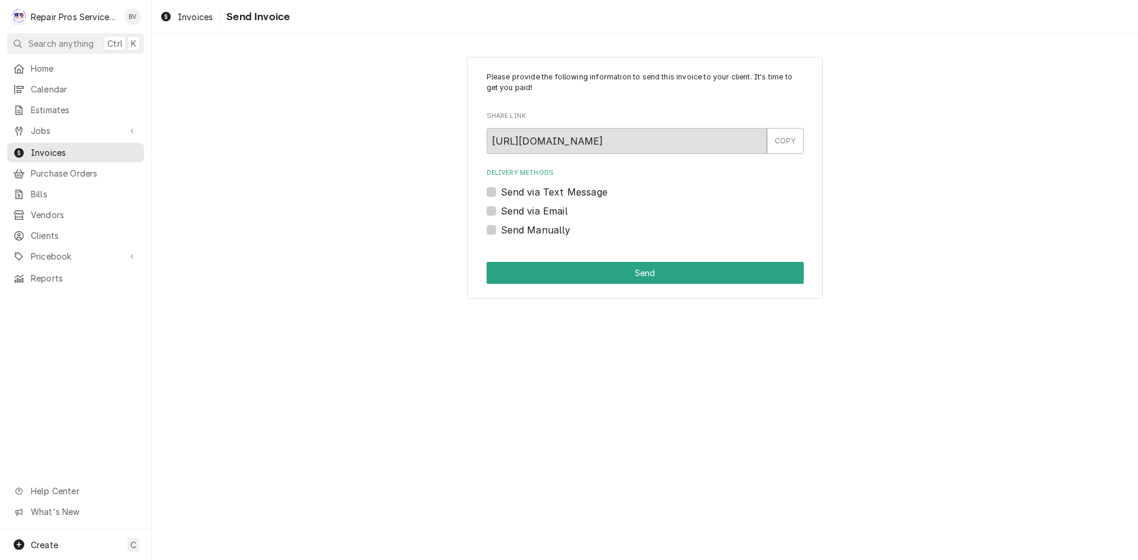
click at [501, 212] on label "Send via Email" at bounding box center [534, 211] width 67 height 14
click at [501, 212] on input "Send via Email" at bounding box center [659, 217] width 317 height 26
checkbox input "true"
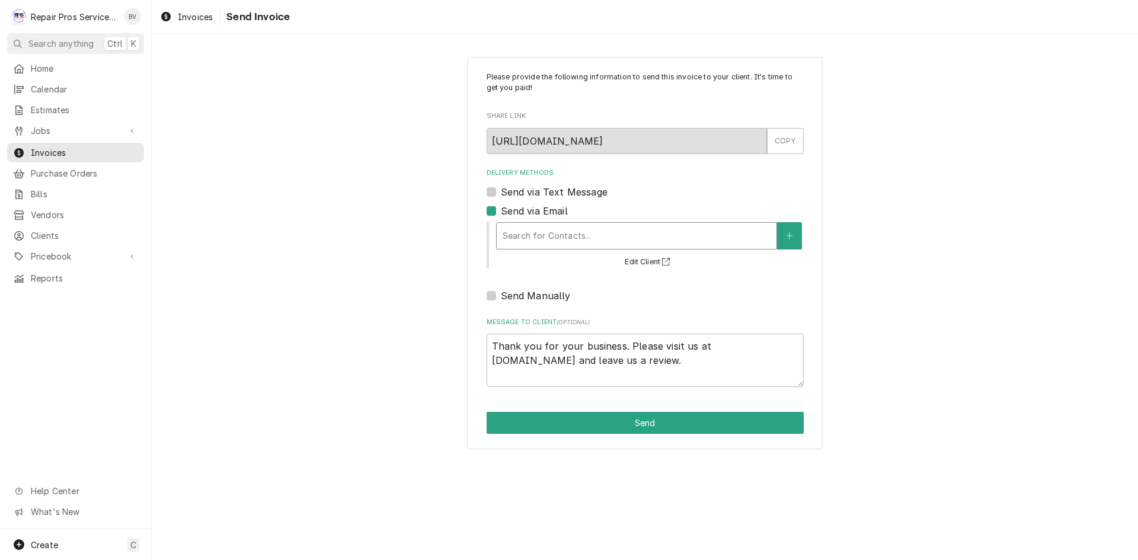
click at [571, 238] on div "Delivery Methods" at bounding box center [637, 235] width 268 height 21
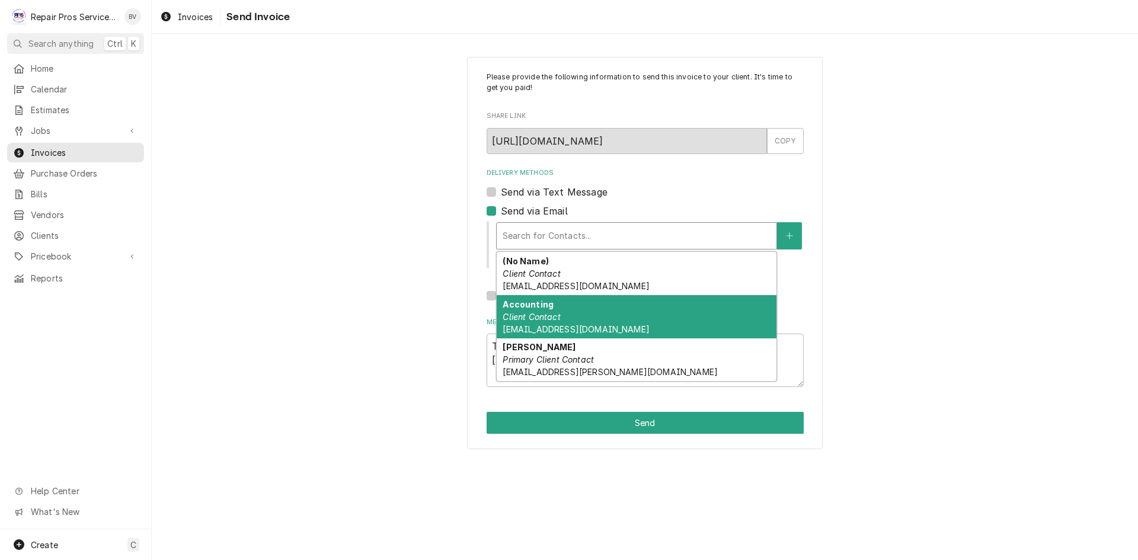
click at [542, 324] on span "[EMAIL_ADDRESS][DOMAIN_NAME]" at bounding box center [576, 329] width 146 height 10
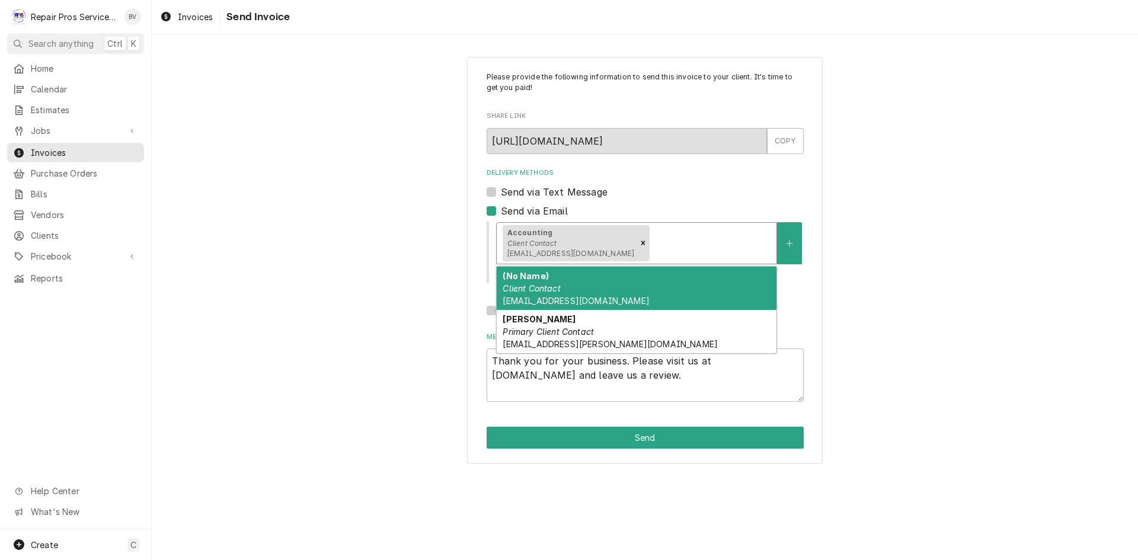
click at [652, 250] on div "Delivery Methods" at bounding box center [711, 242] width 119 height 21
click at [577, 295] on div "(No Name) Client Contact [EMAIL_ADDRESS][DOMAIN_NAME]" at bounding box center [637, 288] width 280 height 43
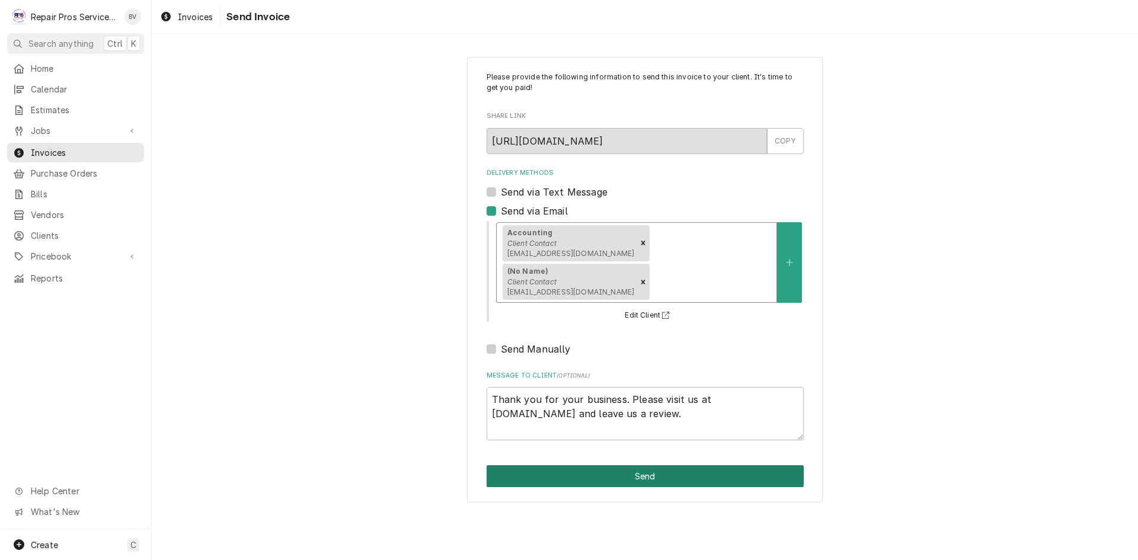
click at [651, 465] on button "Send" at bounding box center [645, 476] width 317 height 22
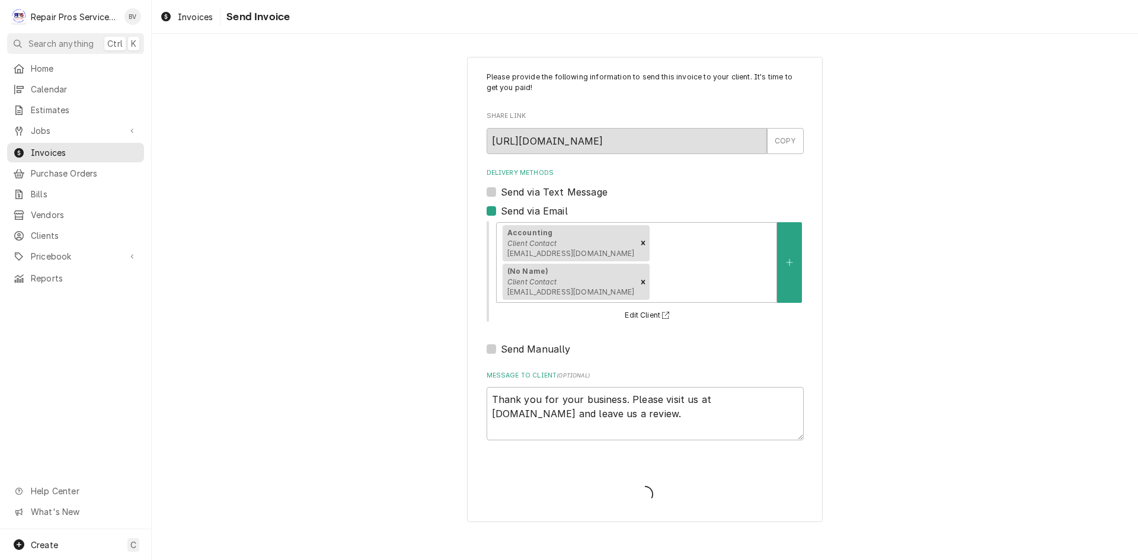
type textarea "x"
